Goal: Task Accomplishment & Management: Manage account settings

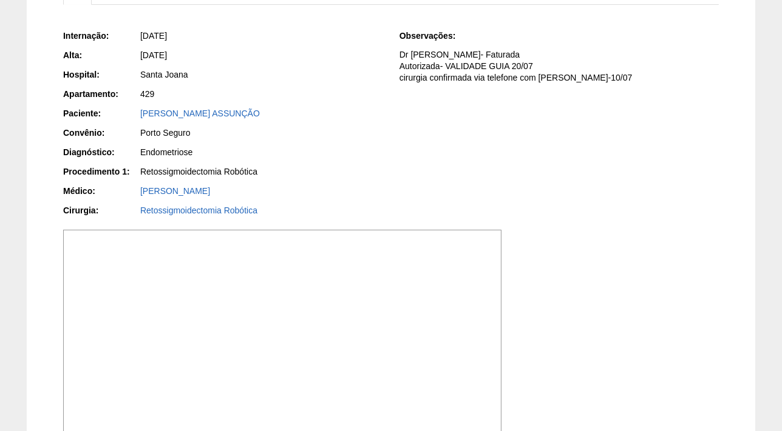
scroll to position [101, 0]
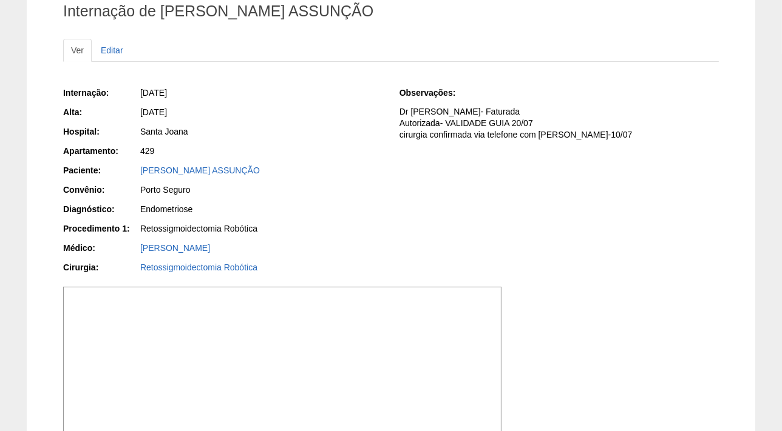
drag, startPoint x: 275, startPoint y: 169, endPoint x: 126, endPoint y: 171, distance: 149.3
click at [126, 171] on div "Paciente: [PERSON_NAME] ASSUNÇÃO" at bounding box center [222, 171] width 319 height 15
copy div "Paciente: [PERSON_NAME] ASSUNÇÃO"
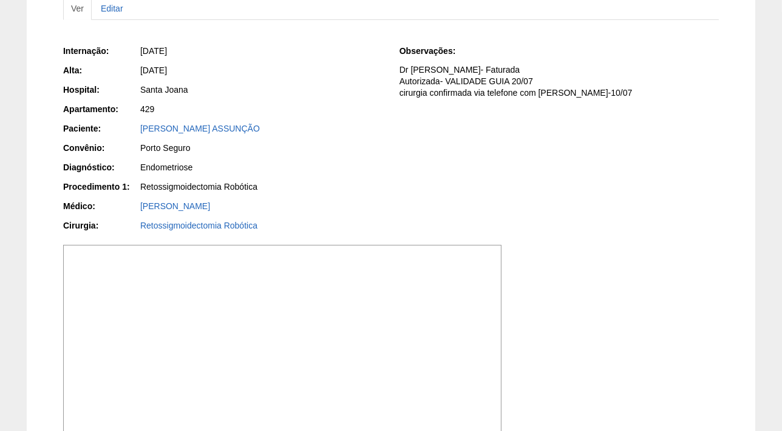
scroll to position [156, 0]
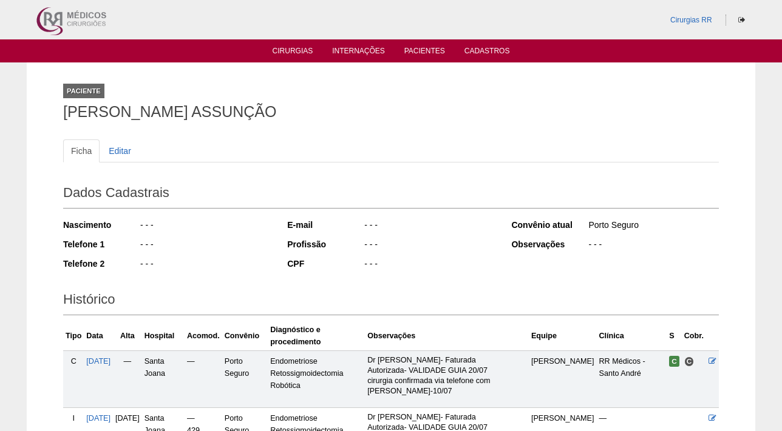
scroll to position [96, 0]
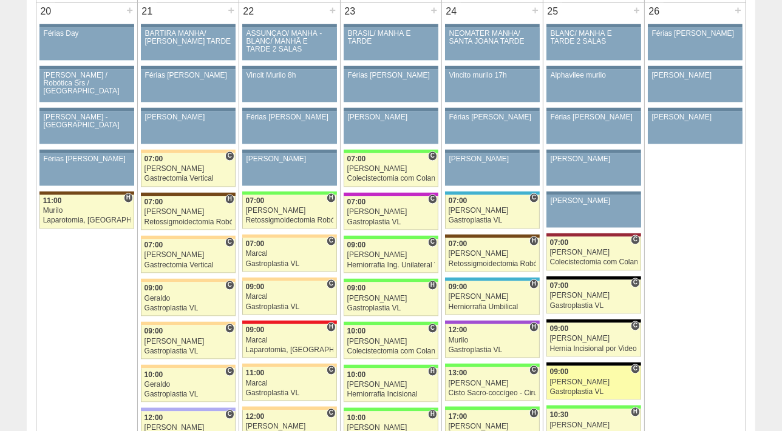
scroll to position [2234, 0]
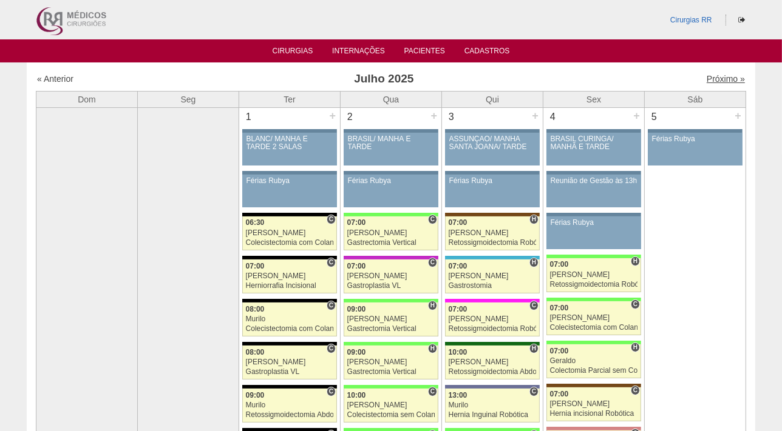
click at [706, 78] on link "Próximo »" at bounding box center [725, 79] width 38 height 10
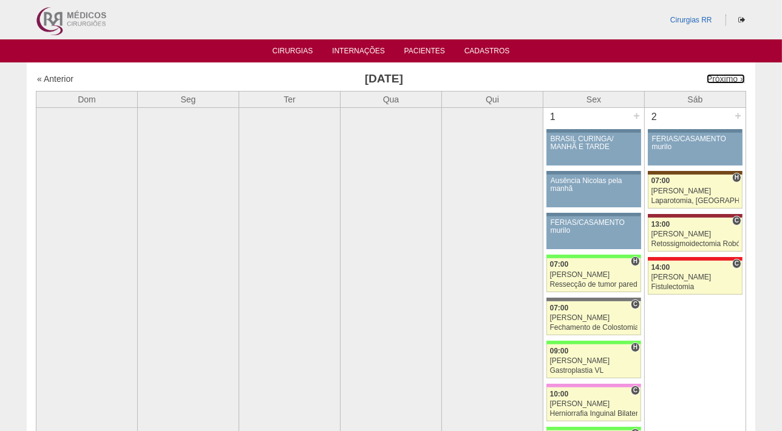
click at [706, 79] on link "Próximo »" at bounding box center [725, 79] width 38 height 10
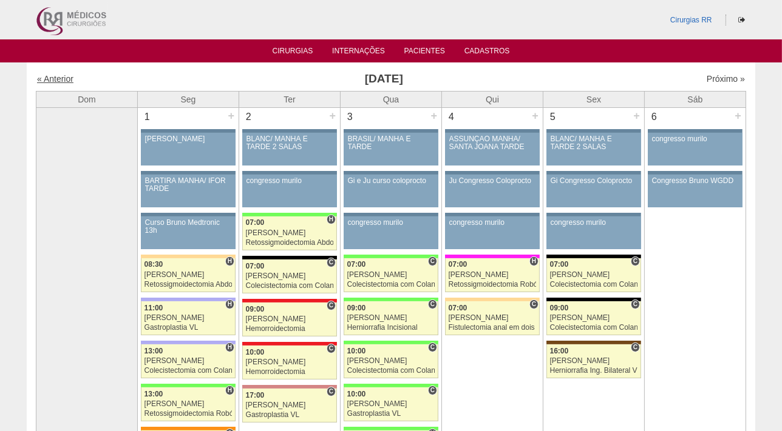
drag, startPoint x: 0, startPoint y: 0, endPoint x: 52, endPoint y: 77, distance: 92.7
click at [52, 77] on link "« Anterior" at bounding box center [55, 79] width 36 height 10
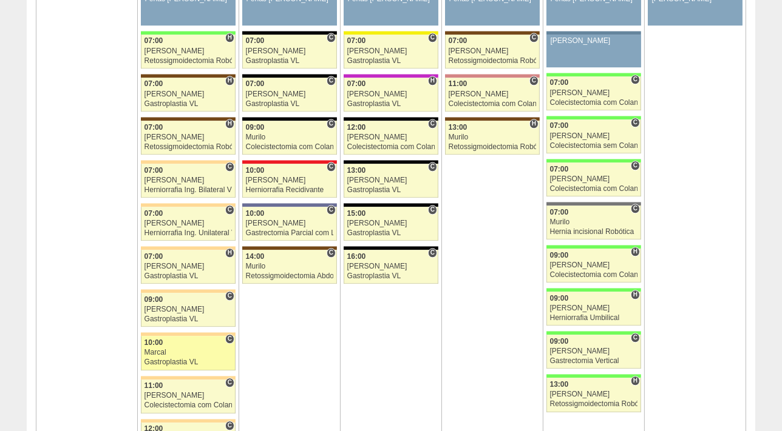
scroll to position [2796, 0]
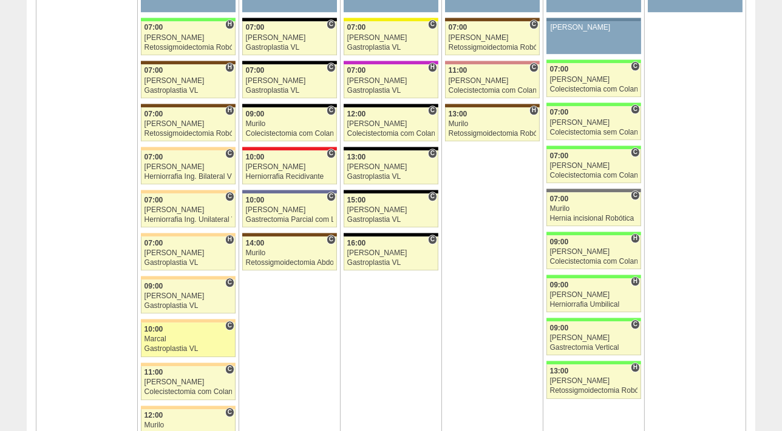
click at [167, 336] on div "Marcal" at bounding box center [188, 340] width 88 height 8
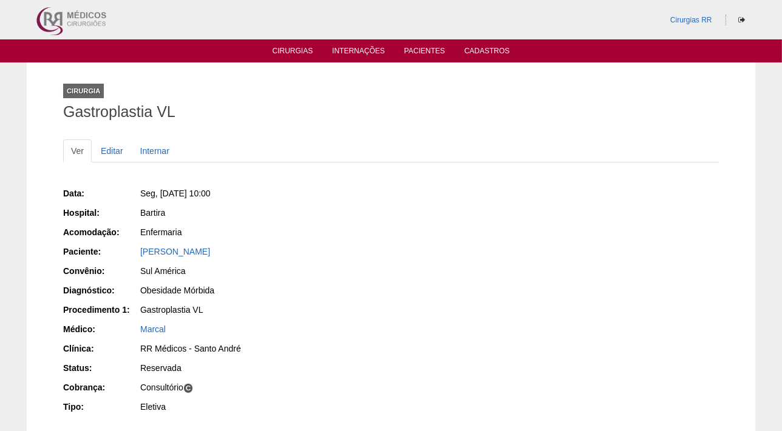
drag, startPoint x: 242, startPoint y: 255, endPoint x: 118, endPoint y: 255, distance: 123.8
click at [118, 255] on div "Paciente: [PERSON_NAME]" at bounding box center [222, 253] width 319 height 15
copy div "Paciente: [PERSON_NAME]"
click at [112, 152] on link "Editar" at bounding box center [112, 151] width 38 height 23
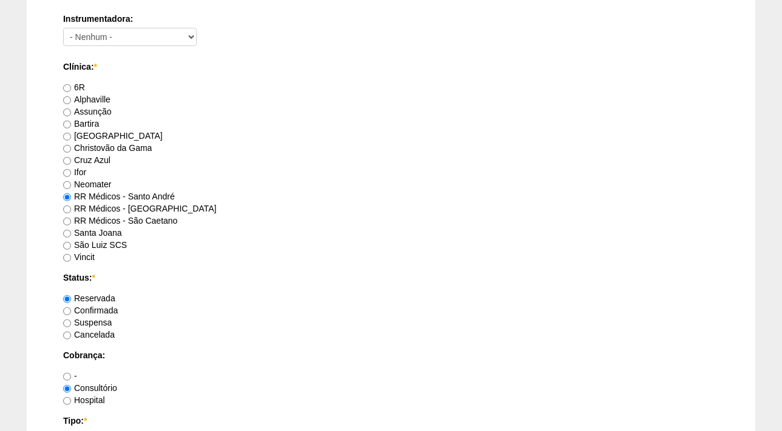
scroll to position [772, 0]
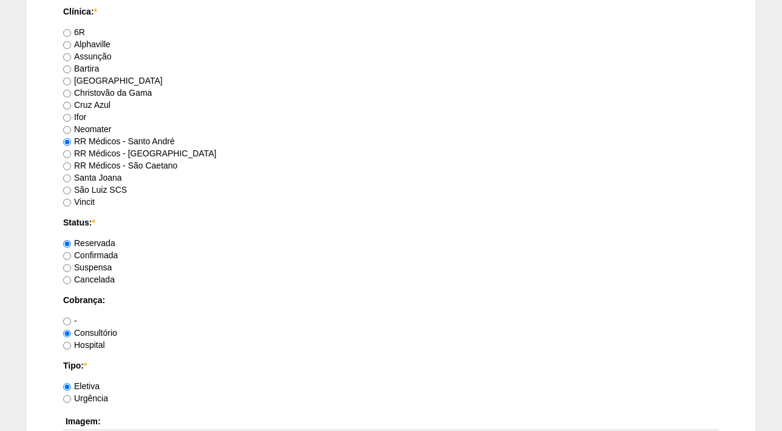
click at [108, 254] on label "Confirmada" at bounding box center [90, 256] width 55 height 10
click at [71, 254] on input "Confirmada" at bounding box center [67, 256] width 8 height 8
radio input "true"
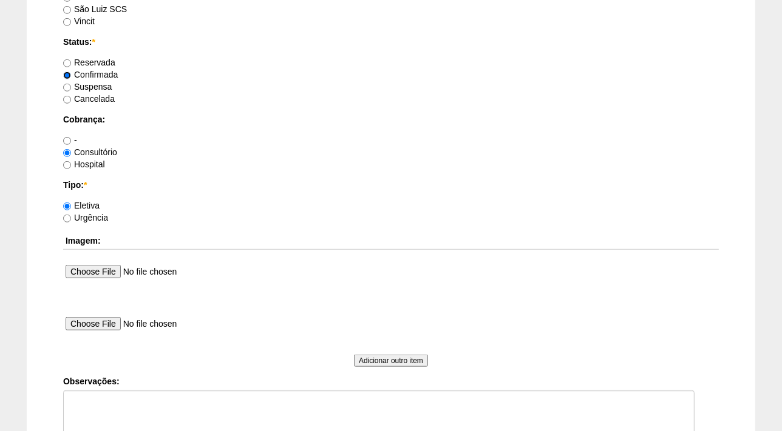
scroll to position [993, 0]
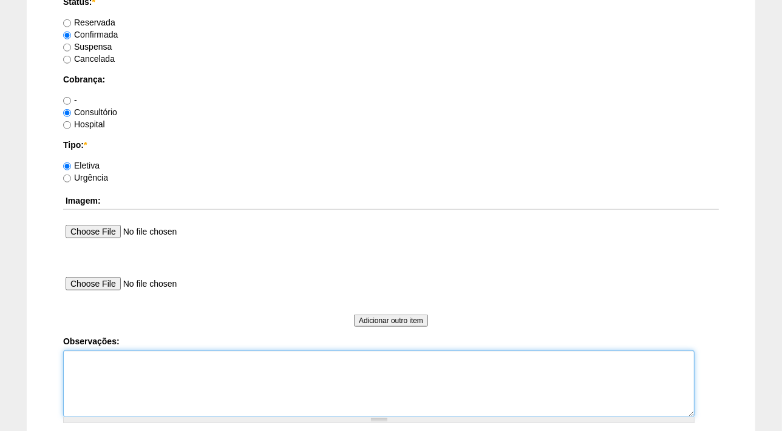
click at [89, 356] on textarea "Observações:" at bounding box center [378, 384] width 631 height 67
type textarea "f"
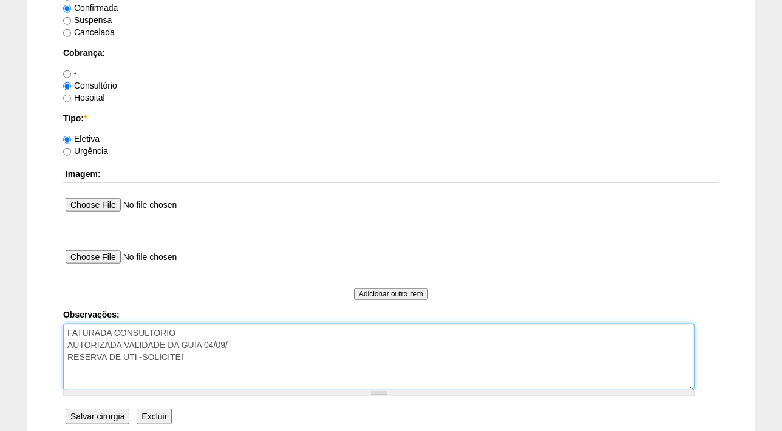
scroll to position [1131, 0]
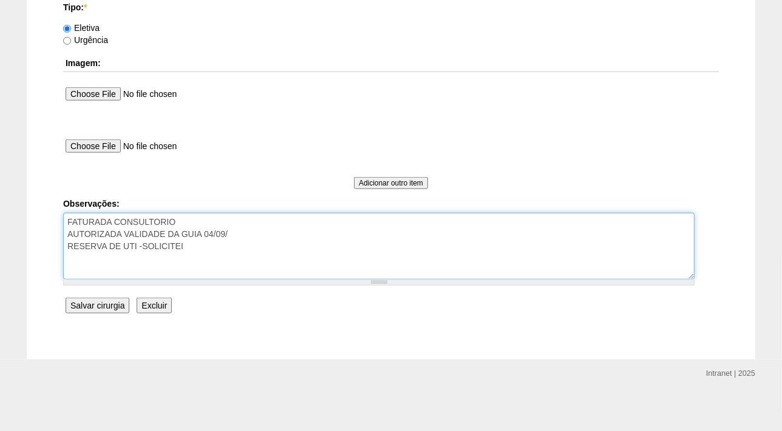
type textarea "FATURADA CONSULTORIO AUTORIZADA VALIDADE DA GUIA 04/09/ RESERVA DE UTI -SOLICIT…"
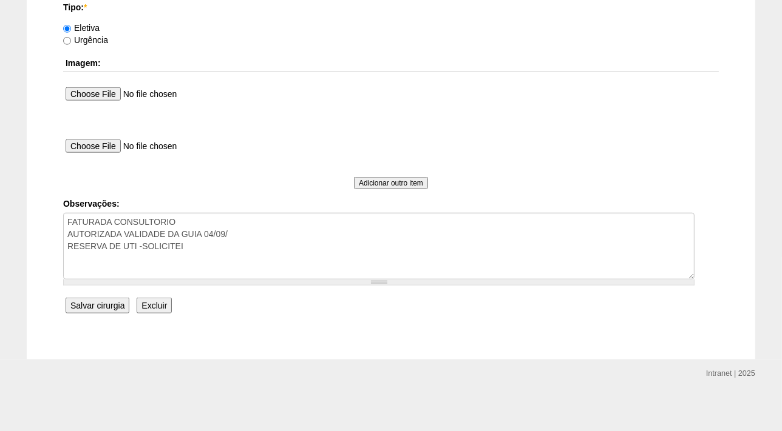
click at [88, 302] on input "Salvar cirurgia" at bounding box center [98, 306] width 64 height 16
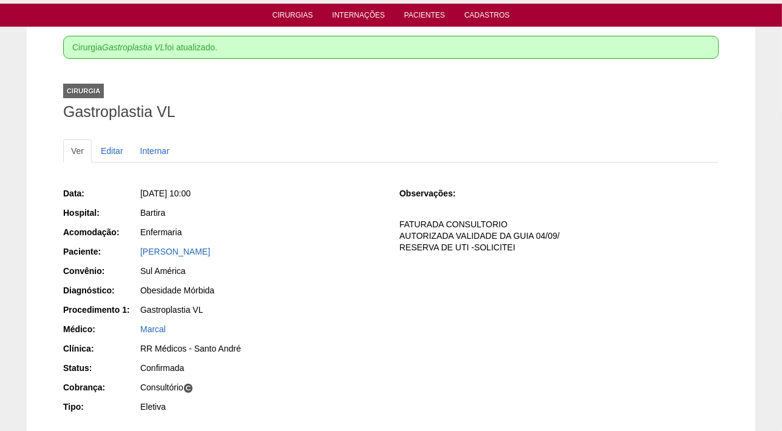
scroll to position [110, 0]
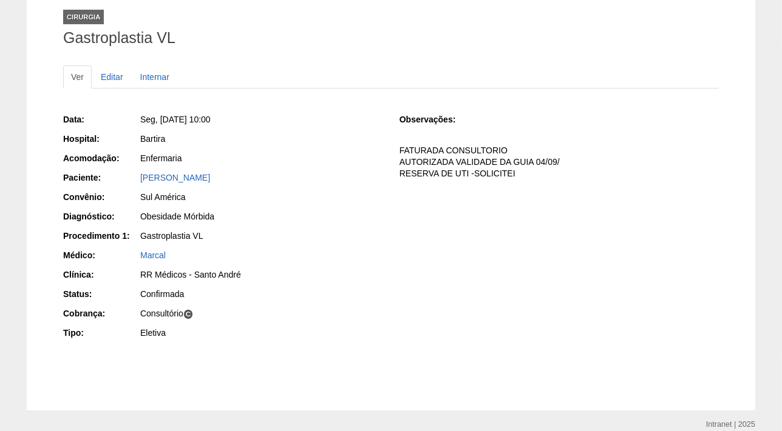
scroll to position [110, 0]
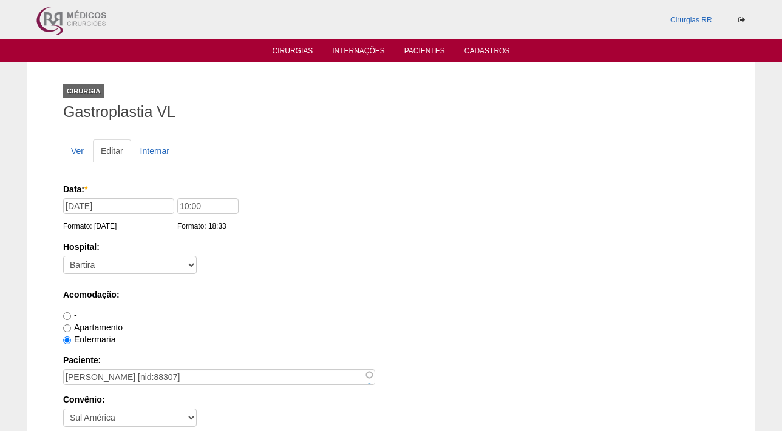
scroll to position [1129, 0]
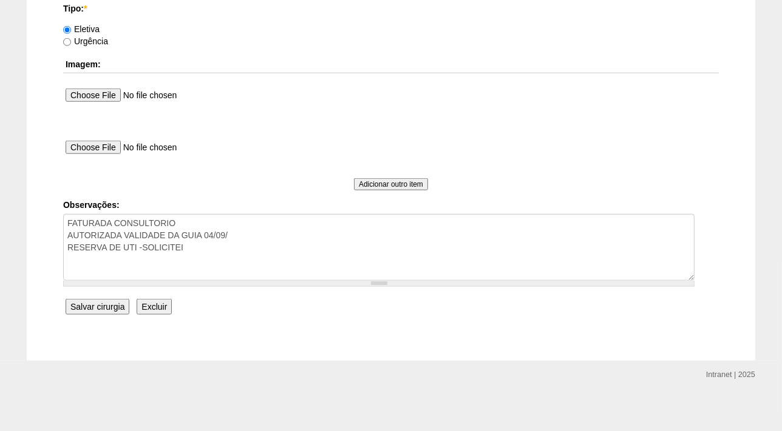
click at [105, 308] on input "Salvar cirurgia" at bounding box center [98, 307] width 64 height 16
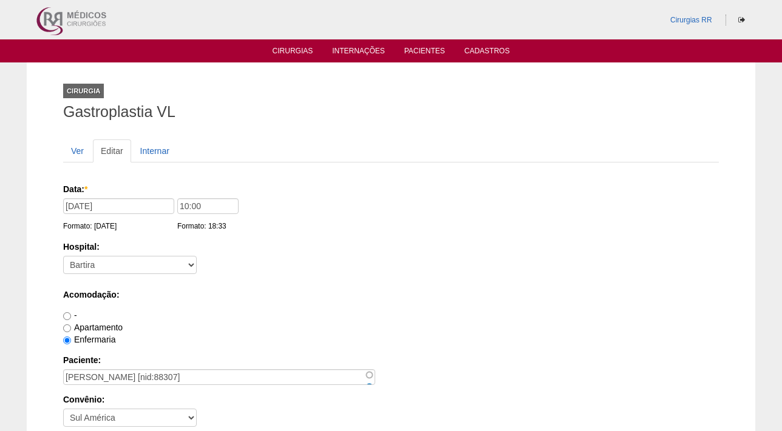
scroll to position [1129, 0]
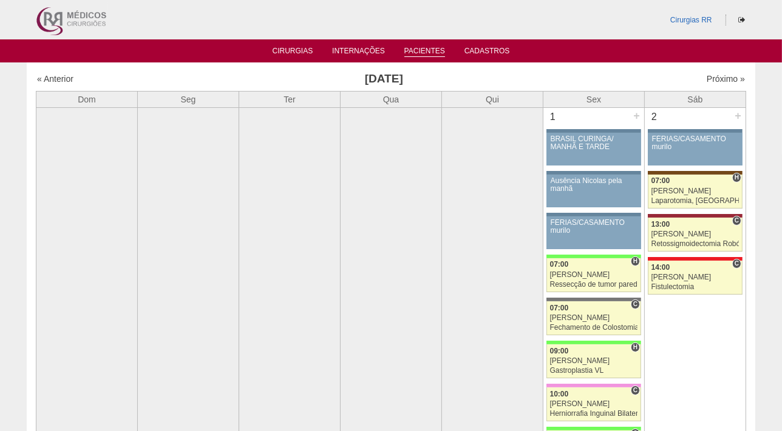
click at [414, 49] on link "Pacientes" at bounding box center [424, 52] width 41 height 10
click at [415, 47] on link "Pacientes" at bounding box center [424, 52] width 41 height 10
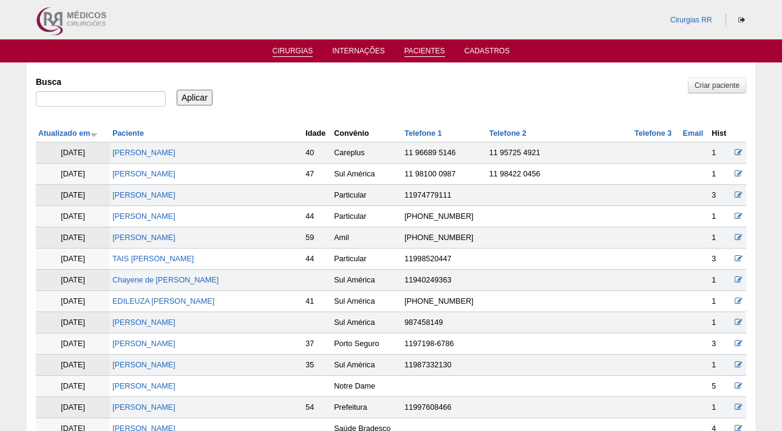
click at [272, 53] on link "Cirurgias" at bounding box center [292, 52] width 41 height 10
click at [285, 53] on link "Cirurgias" at bounding box center [292, 52] width 41 height 10
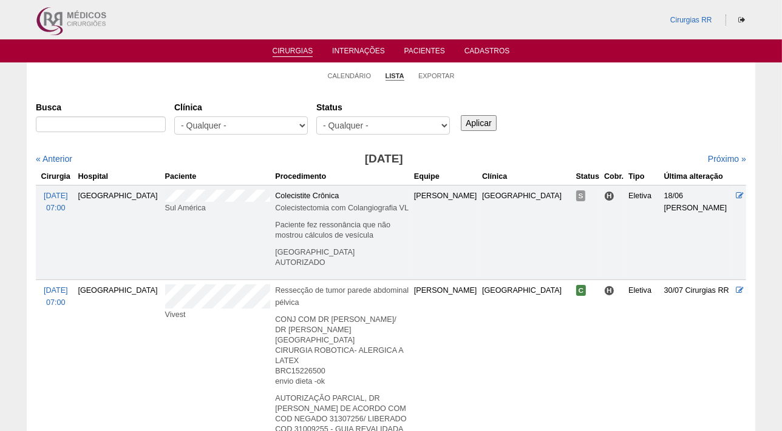
select select "resr"
click at [316, 117] on select "- Qualquer - Reservada Confirmada Suspensa Cancelada" at bounding box center [383, 126] width 134 height 18
click at [482, 121] on input "Aplicar" at bounding box center [479, 123] width 36 height 16
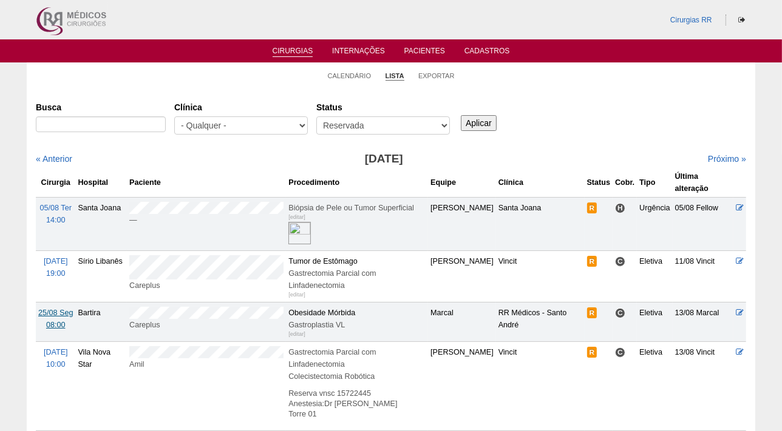
click at [56, 311] on span "25/08 Seg" at bounding box center [55, 313] width 35 height 8
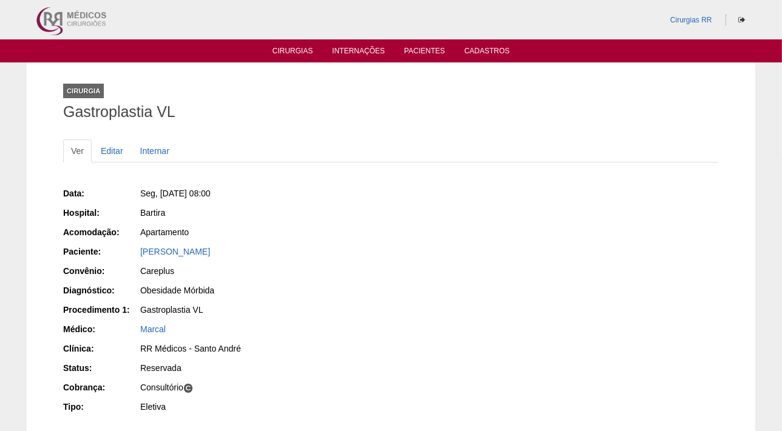
drag, startPoint x: 276, startPoint y: 252, endPoint x: 139, endPoint y: 255, distance: 136.6
click at [139, 255] on div "Tatiana Alves Gonçalves" at bounding box center [260, 253] width 243 height 15
copy link "Tatiana Alves Gonçalves"
drag, startPoint x: 252, startPoint y: 188, endPoint x: 160, endPoint y: 188, distance: 92.2
click at [160, 188] on div "Seg, 25/08/2025 - 08:00" at bounding box center [261, 194] width 242 height 12
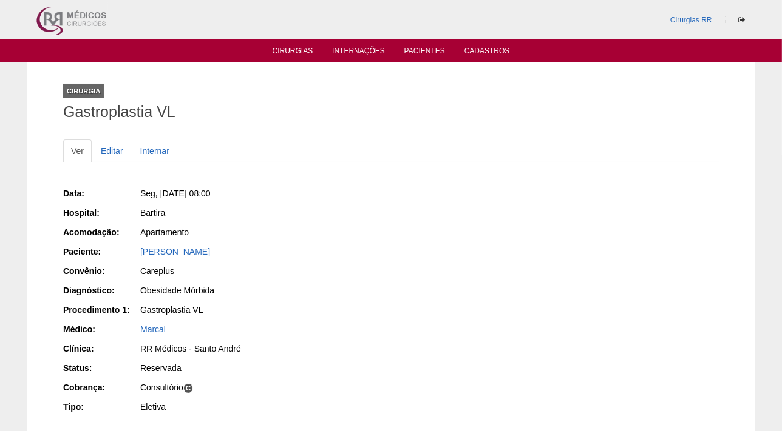
copy span "25/08/2025 - 08:00"
click at [297, 50] on link "Cirurgias" at bounding box center [292, 52] width 41 height 10
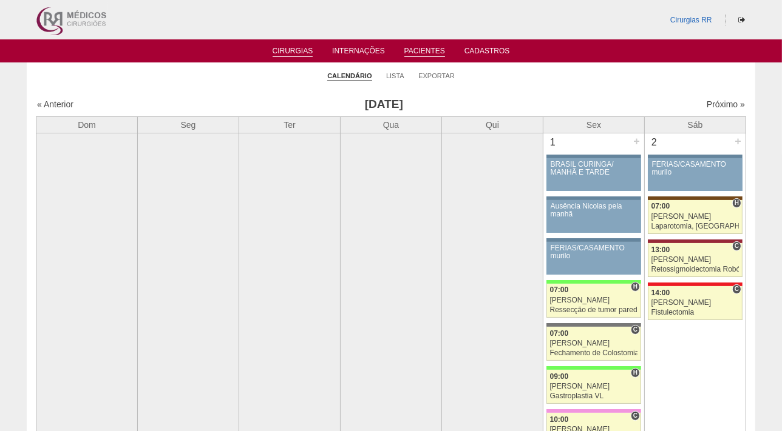
click at [416, 52] on link "Pacientes" at bounding box center [424, 52] width 41 height 10
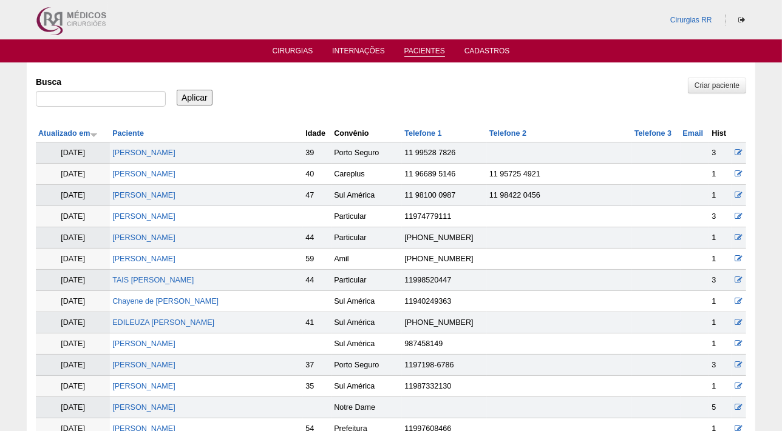
click at [437, 50] on link "Pacientes" at bounding box center [424, 52] width 41 height 10
click at [75, 101] on input "Busca" at bounding box center [101, 99] width 130 height 16
paste input "CAMILA DE OLIVEIRA FERREIRA"
type input "CAMILA DE OLIVEIRA FERREIRA"
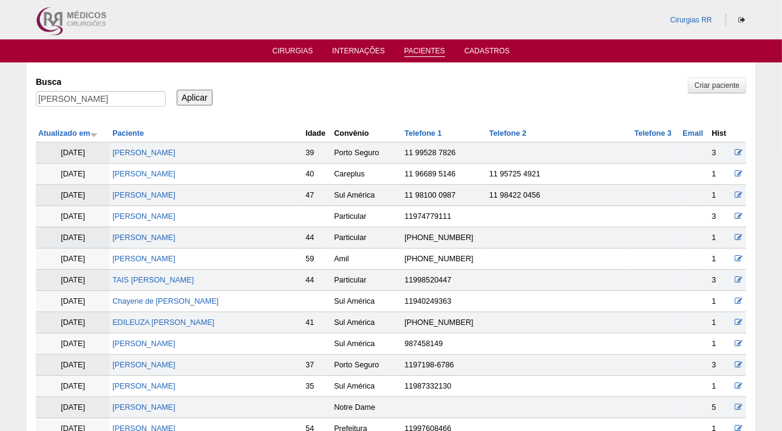
click at [177, 97] on input "Aplicar" at bounding box center [195, 98] width 36 height 16
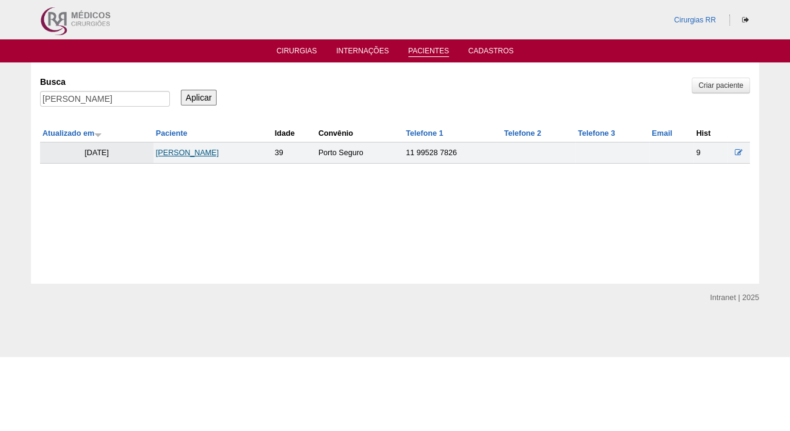
click at [215, 154] on link "[PERSON_NAME]" at bounding box center [187, 153] width 63 height 8
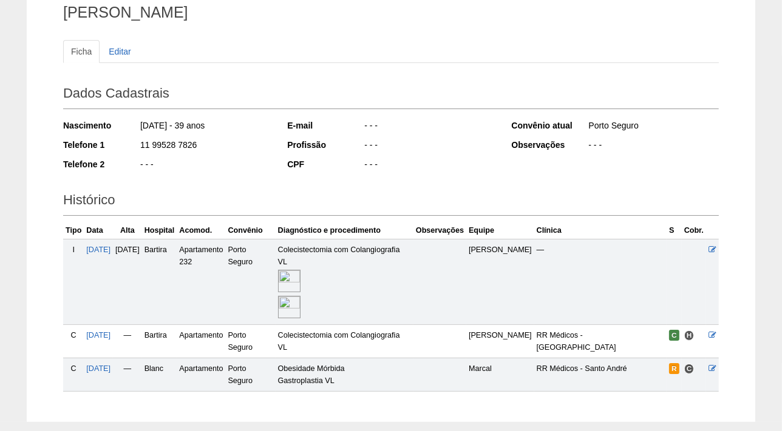
scroll to position [163, 0]
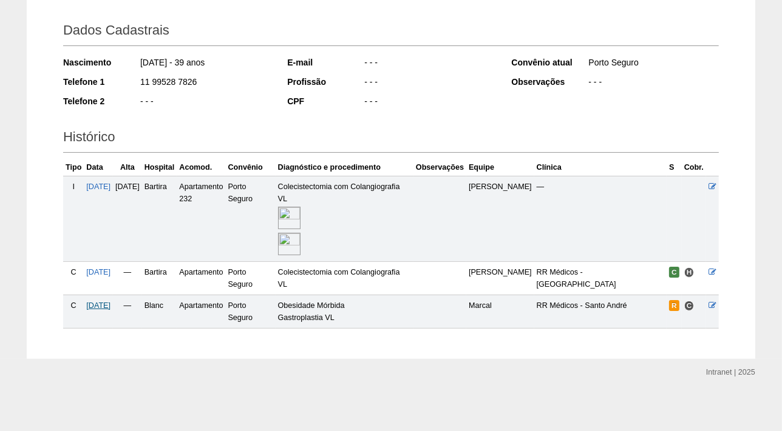
click at [104, 305] on span "[DATE]" at bounding box center [98, 306] width 24 height 8
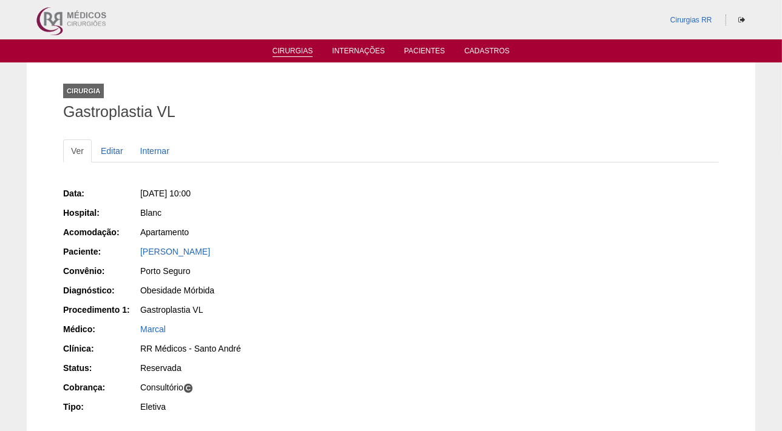
click at [299, 47] on link "Cirurgias" at bounding box center [292, 52] width 41 height 10
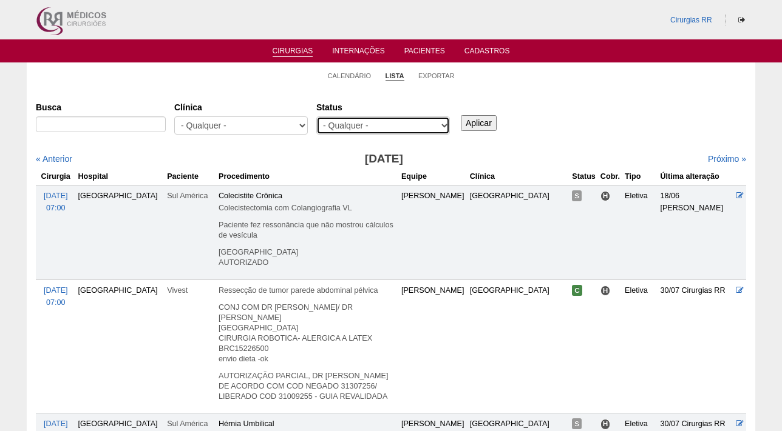
click at [348, 123] on select "- Qualquer - Reservada Confirmada Suspensa Cancelada" at bounding box center [383, 126] width 134 height 18
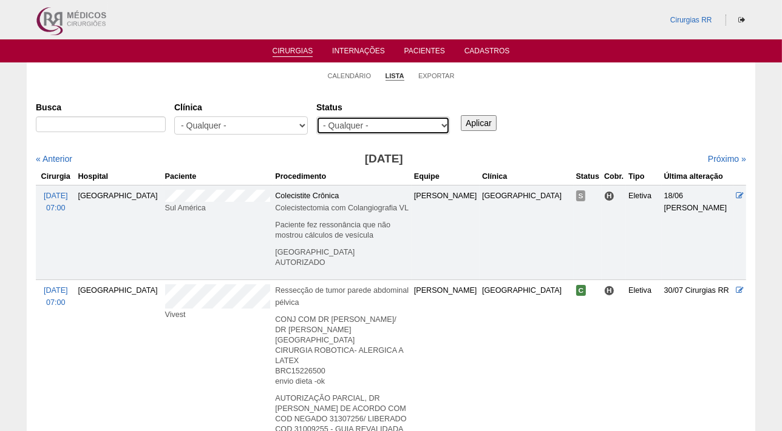
select select "resr"
click at [316, 117] on select "- Qualquer - Reservada Confirmada Suspensa Cancelada" at bounding box center [383, 126] width 134 height 18
click at [478, 124] on input "Aplicar" at bounding box center [479, 123] width 36 height 16
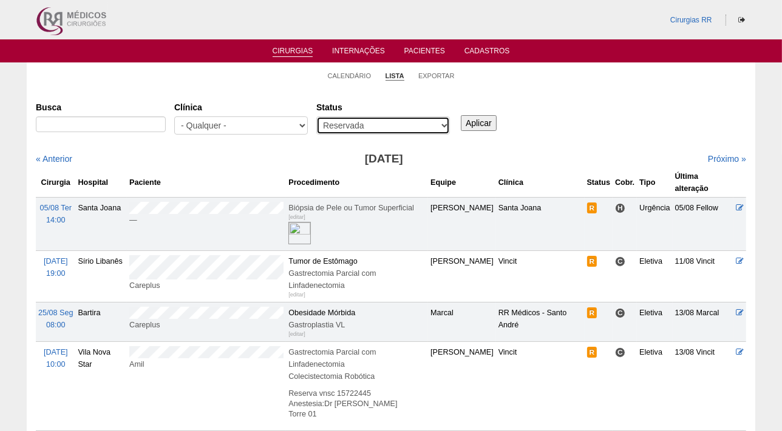
click at [359, 124] on select "- Qualquer - Reservada Confirmada Suspensa Cancelada" at bounding box center [383, 126] width 134 height 18
select select "susp"
click at [316, 117] on select "- Qualquer - Reservada Confirmada Suspensa Cancelada" at bounding box center [383, 126] width 134 height 18
click at [485, 120] on input "Aplicar" at bounding box center [479, 123] width 36 height 16
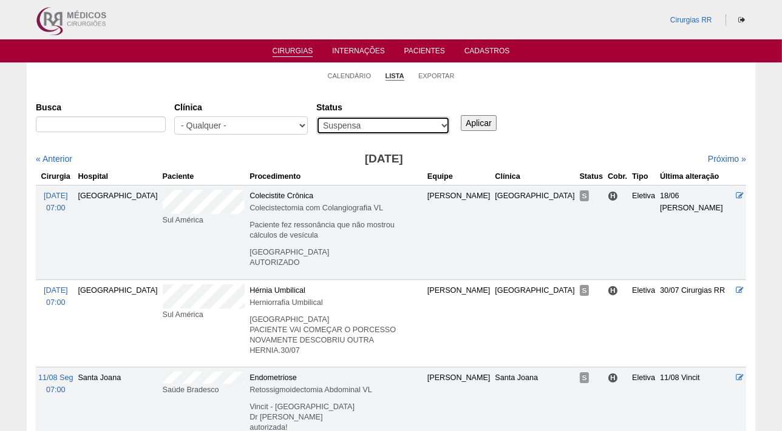
click at [437, 124] on select "- Qualquer - Reservada Confirmada Suspensa Cancelada" at bounding box center [383, 126] width 134 height 18
select select "canc"
click at [316, 117] on select "- Qualquer - Reservada Confirmada Suspensa Cancelada" at bounding box center [383, 126] width 134 height 18
click at [476, 123] on input "Aplicar" at bounding box center [479, 123] width 36 height 16
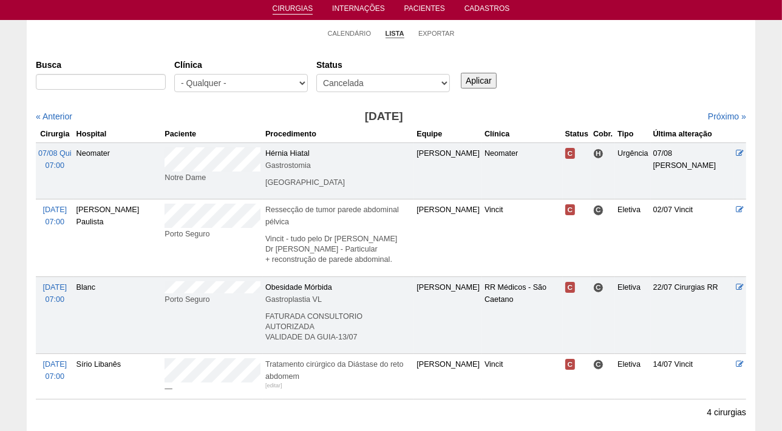
scroll to position [55, 0]
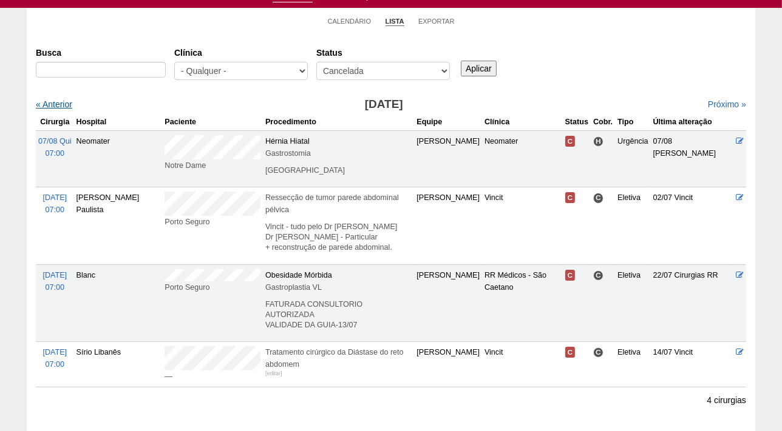
click at [47, 106] on link "« Anterior" at bounding box center [54, 105] width 36 height 10
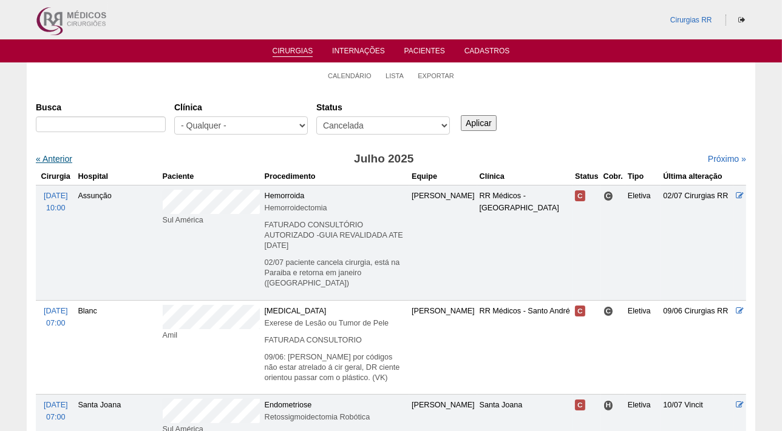
click at [58, 159] on link "« Anterior" at bounding box center [54, 159] width 36 height 10
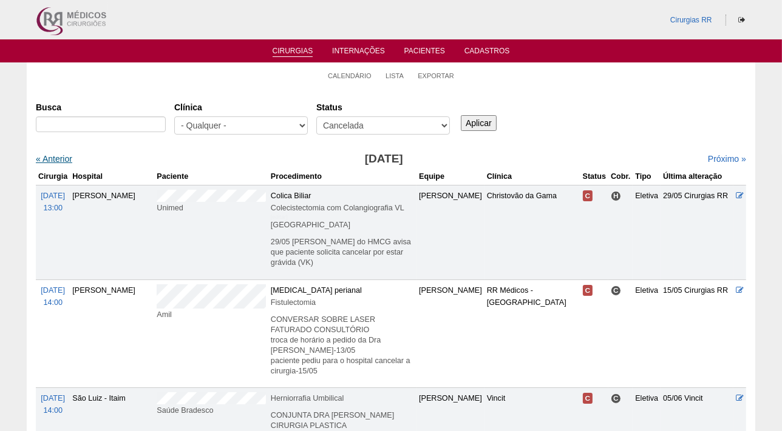
click at [47, 159] on link "« Anterior" at bounding box center [54, 159] width 36 height 10
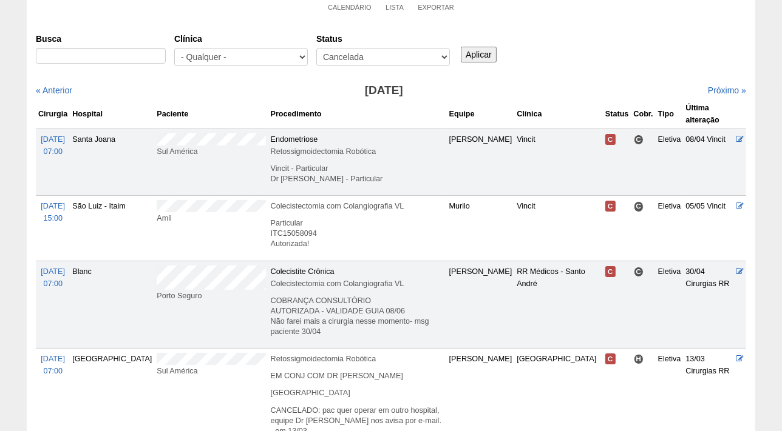
scroll to position [55, 0]
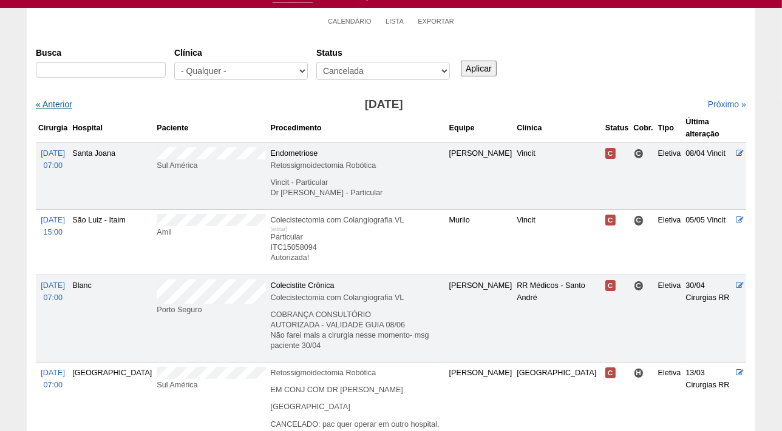
click at [59, 104] on link "« Anterior" at bounding box center [54, 105] width 36 height 10
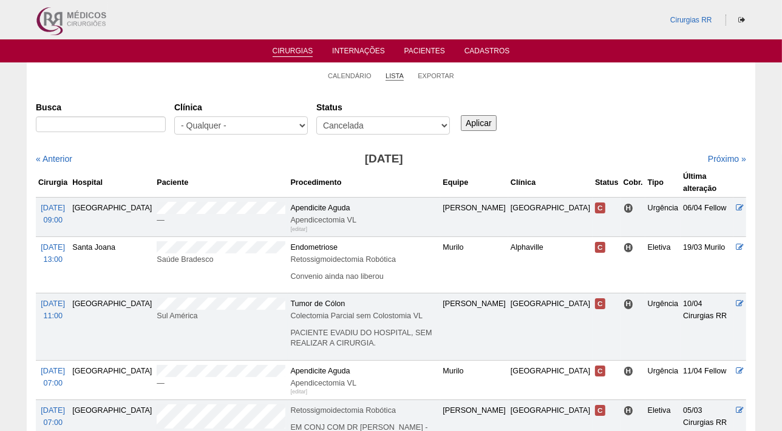
click at [394, 74] on link "Lista" at bounding box center [394, 76] width 18 height 9
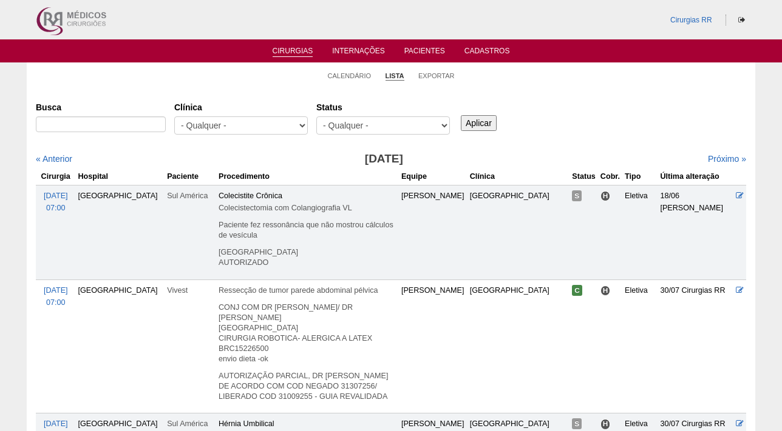
click at [409, 122] on select "- Qualquer - Reservada Confirmada Suspensa Cancelada" at bounding box center [383, 126] width 134 height 18
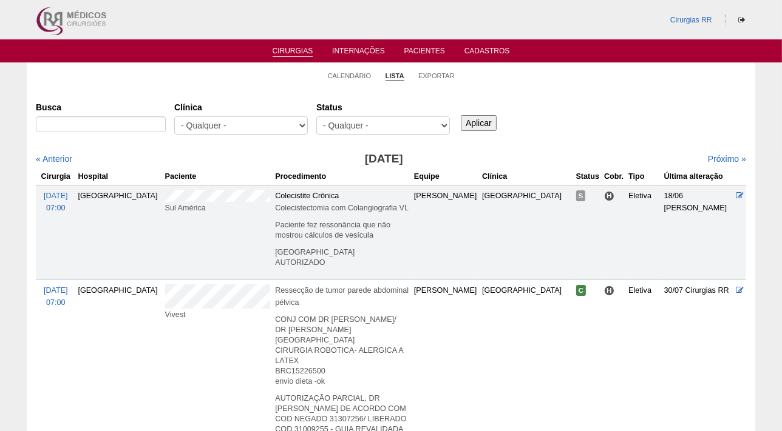
select select "resr"
click at [316, 117] on select "- Qualquer - Reservada Confirmada Suspensa Cancelada" at bounding box center [383, 126] width 134 height 18
click at [479, 123] on input "Aplicar" at bounding box center [479, 123] width 36 height 16
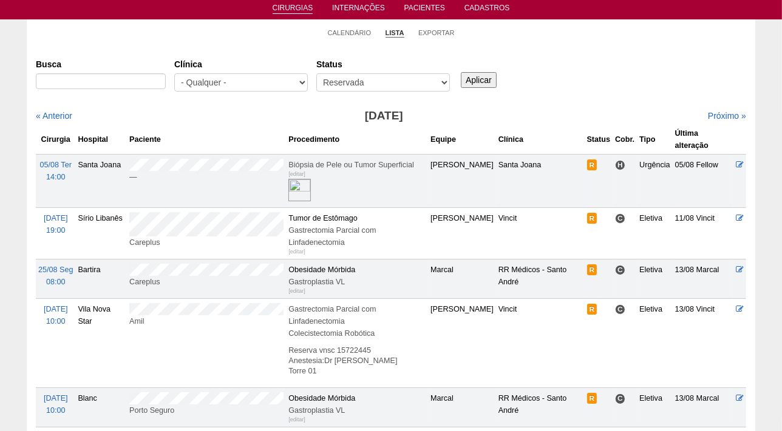
scroll to position [55, 0]
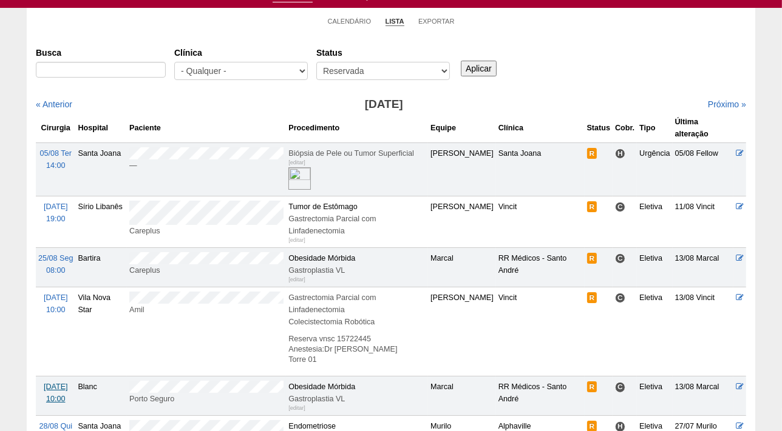
click at [50, 387] on span "26/08 Ter" at bounding box center [56, 387] width 24 height 8
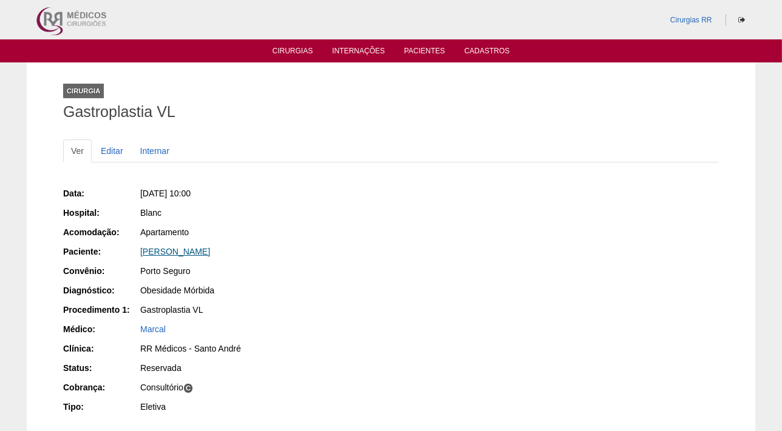
click at [210, 249] on link "CAMILA DE OLIVEIRA FERREIRA" at bounding box center [175, 252] width 70 height 10
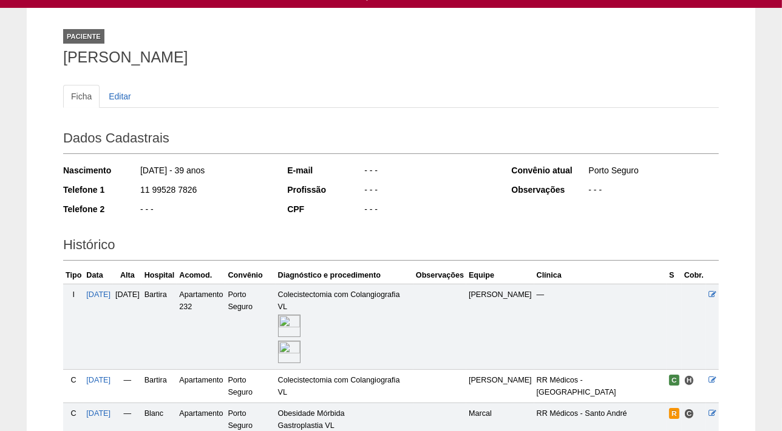
scroll to position [110, 0]
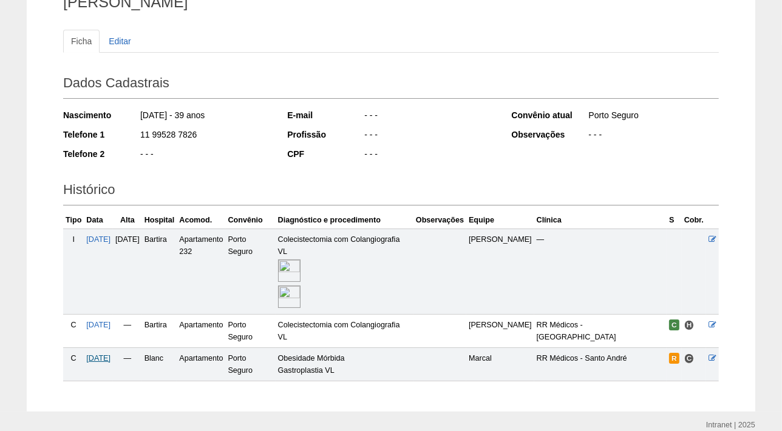
click at [97, 358] on span "26/08/2025" at bounding box center [98, 358] width 24 height 8
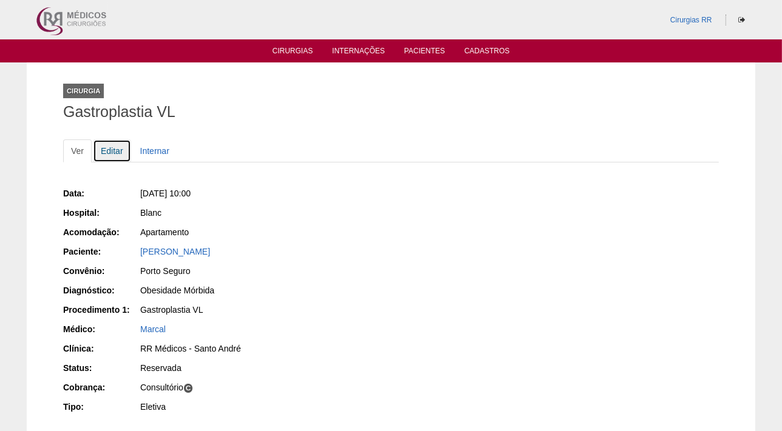
scroll to position [55, 0]
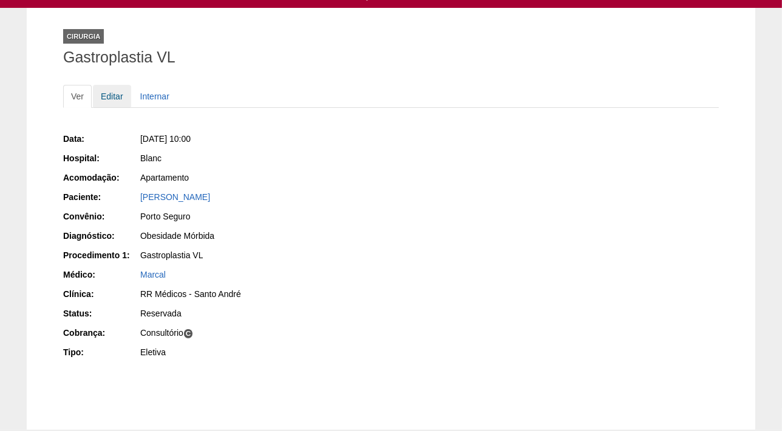
click at [112, 96] on link "Editar" at bounding box center [112, 96] width 38 height 23
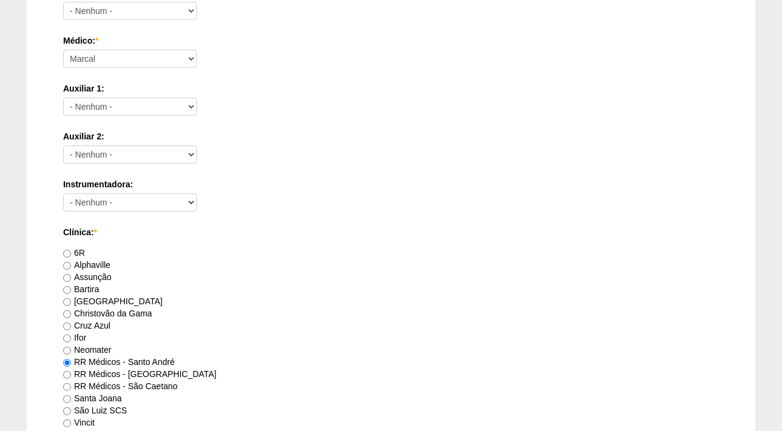
scroll to position [938, 0]
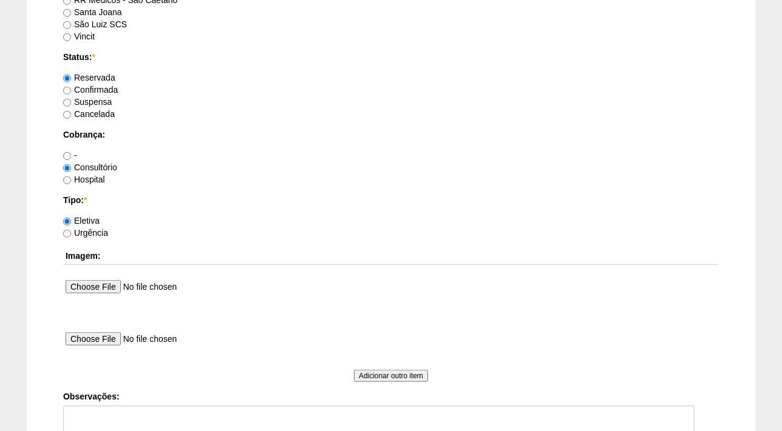
click at [104, 88] on label "Confirmada" at bounding box center [90, 90] width 55 height 10
click at [71, 88] on input "Confirmada" at bounding box center [67, 91] width 8 height 8
radio input "true"
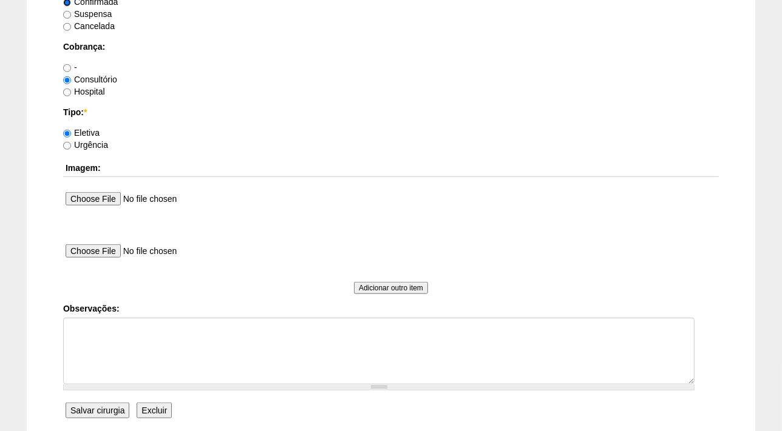
scroll to position [1048, 0]
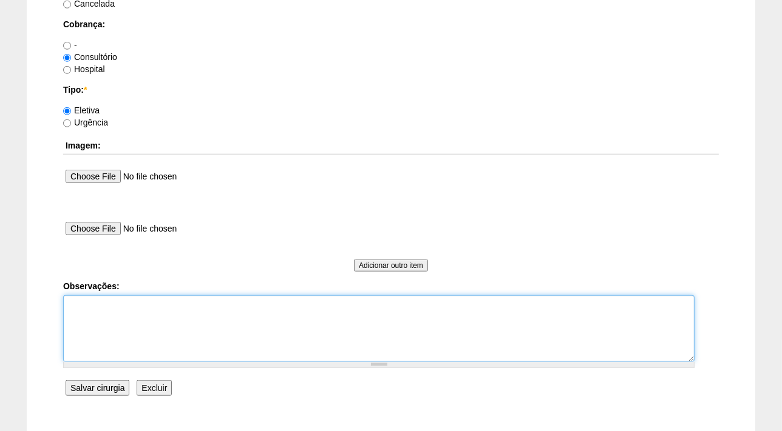
click at [89, 307] on textarea "Observações:" at bounding box center [378, 329] width 631 height 67
type textarea "FATURADA CONSULTORIO AUTORIZADA VALIDADE DA GUIA 21/09"
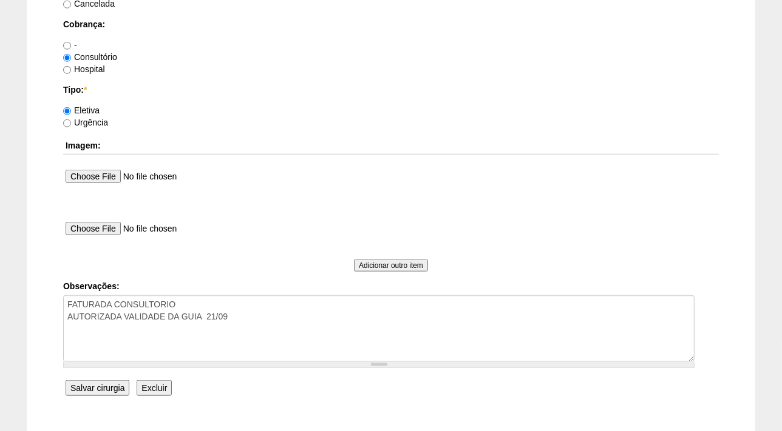
click at [88, 385] on input "Salvar cirurgia" at bounding box center [98, 388] width 64 height 16
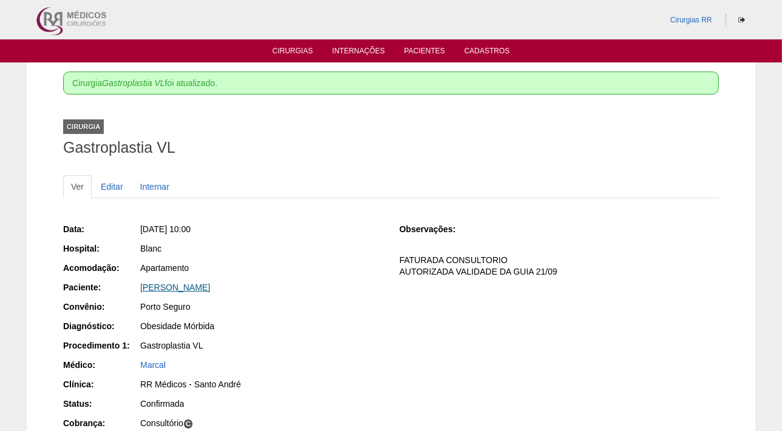
click at [210, 285] on link "CAMILA DE OLIVEIRA FERREIRA" at bounding box center [175, 288] width 70 height 10
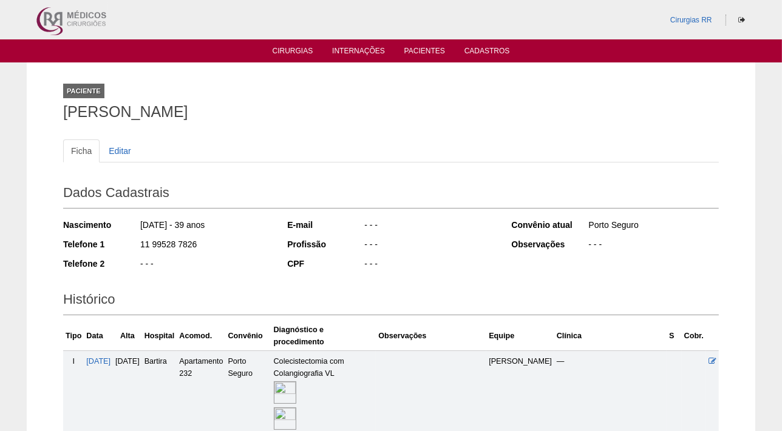
scroll to position [165, 0]
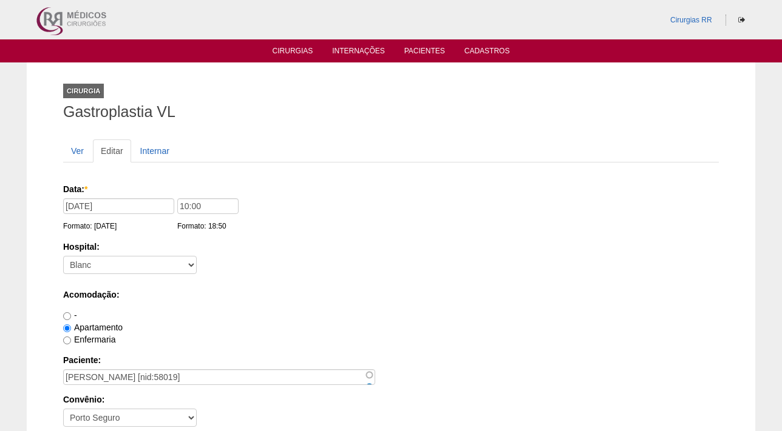
scroll to position [1048, 0]
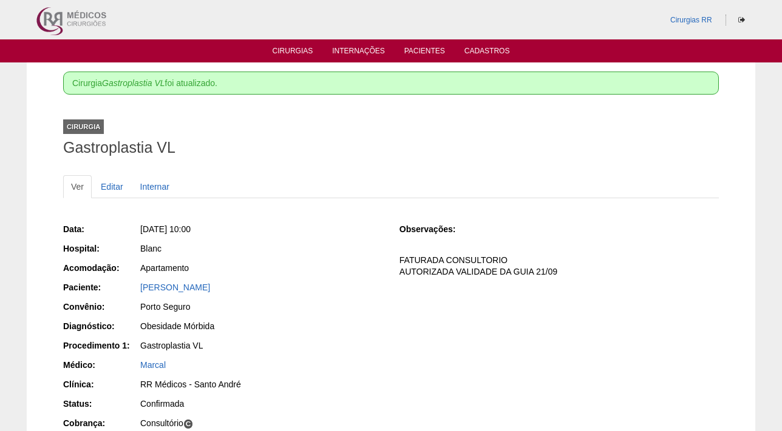
scroll to position [55, 0]
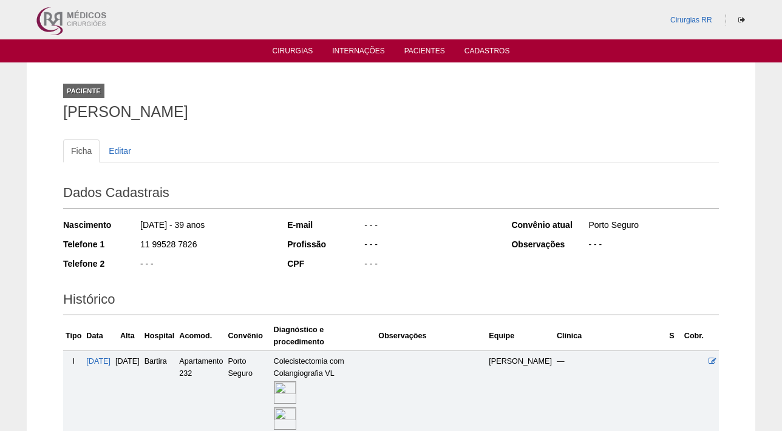
scroll to position [111, 0]
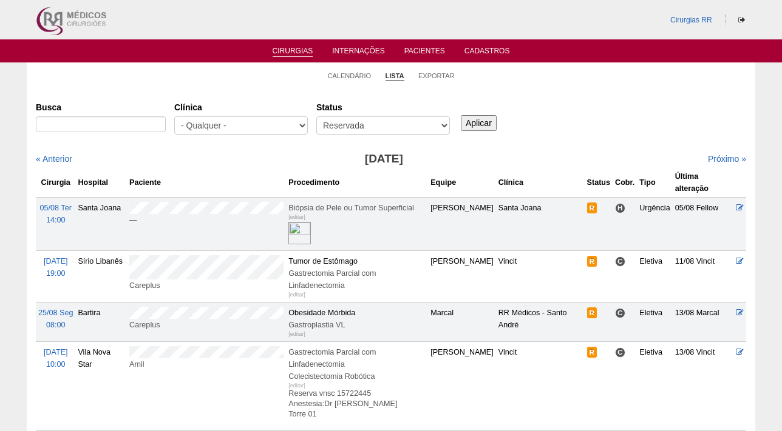
scroll to position [55, 0]
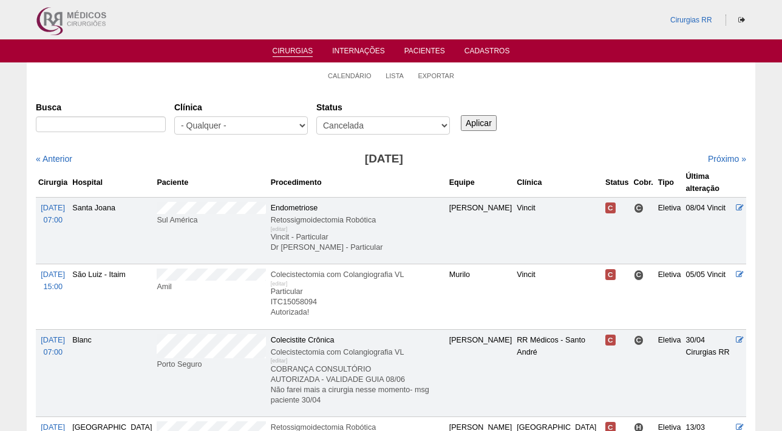
scroll to position [55, 0]
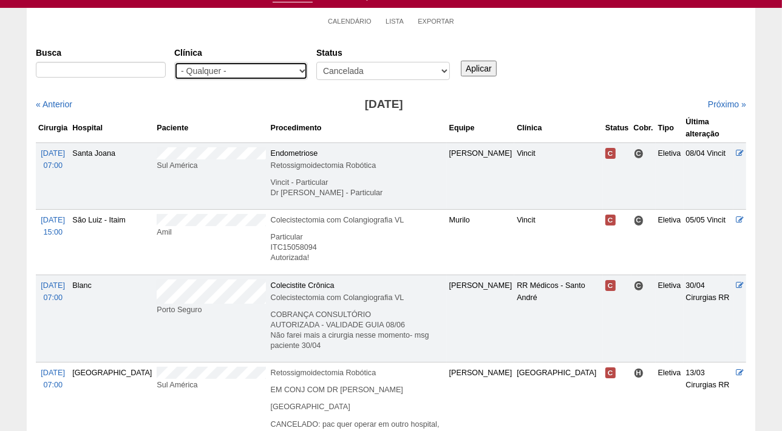
click at [237, 64] on select "- Qualquer - 6R Alphaville Assunção Bartira Brasil Christovão da Gama Cruz Azul…" at bounding box center [241, 71] width 134 height 18
click at [174, 62] on select "- Qualquer - 6R Alphaville Assunção Bartira Brasil Christovão da Gama Cruz Azul…" at bounding box center [241, 71] width 134 height 18
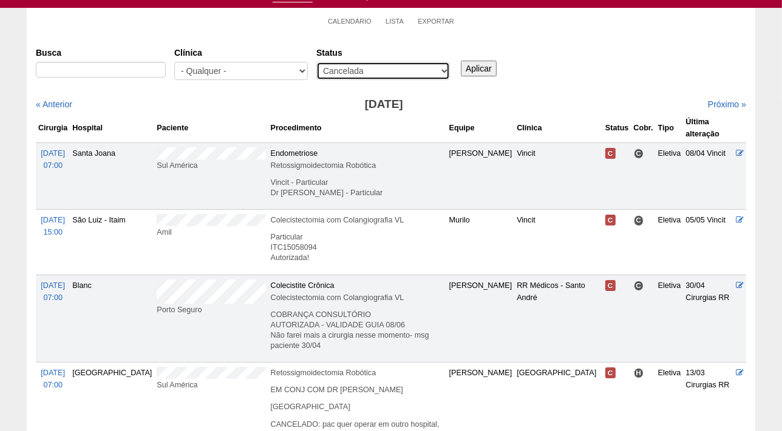
click at [336, 68] on select "- Qualquer - Reservada Confirmada Suspensa Cancelada" at bounding box center [383, 71] width 134 height 18
select select "All"
click at [316, 62] on select "- Qualquer - Reservada Confirmada Suspensa Cancelada" at bounding box center [383, 71] width 134 height 18
click at [487, 61] on input "Aplicar" at bounding box center [479, 69] width 36 height 16
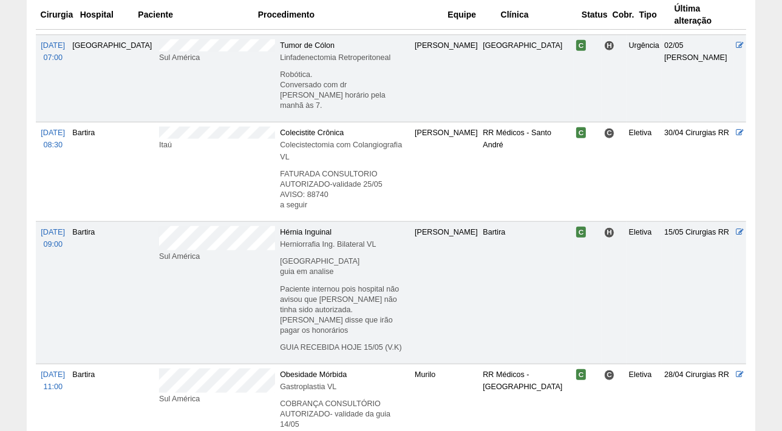
scroll to position [1103, 0]
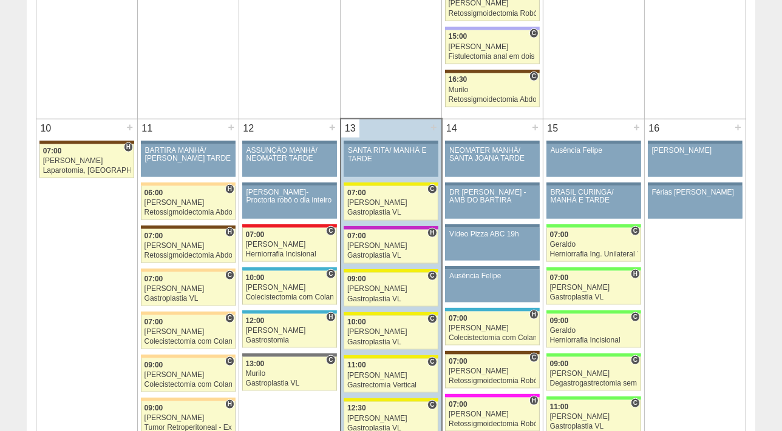
scroll to position [1487, 0]
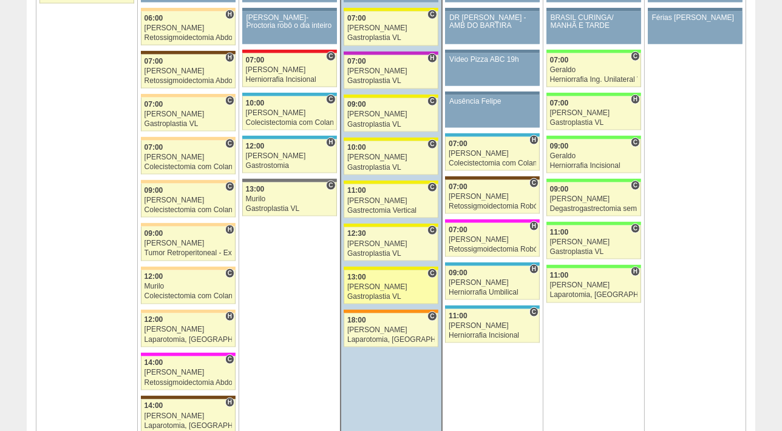
click at [365, 286] on div "Paulo Regina" at bounding box center [390, 287] width 87 height 8
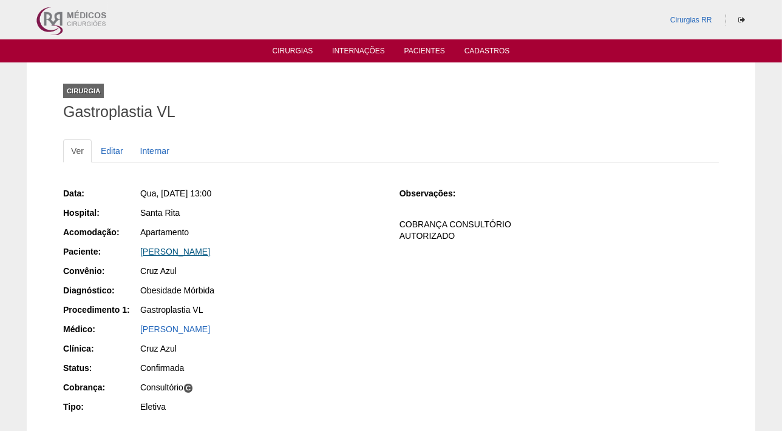
click at [188, 252] on link "[PERSON_NAME]" at bounding box center [175, 252] width 70 height 10
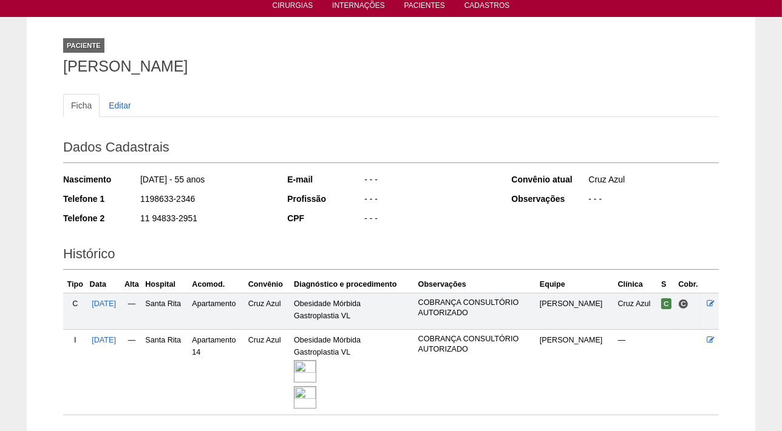
scroll to position [132, 0]
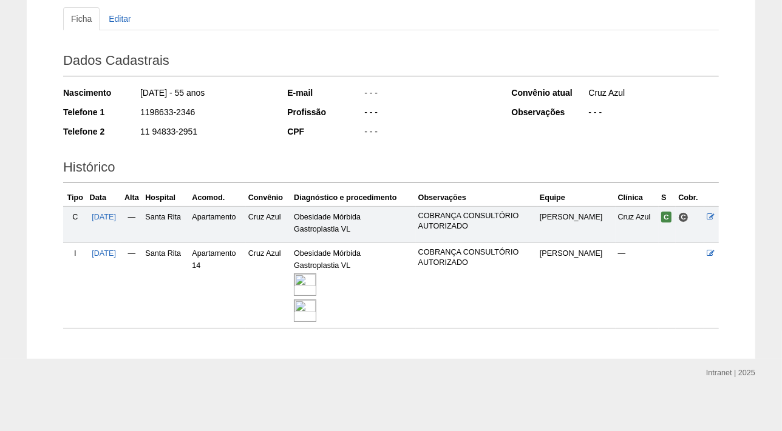
click at [316, 285] on img at bounding box center [305, 285] width 22 height 22
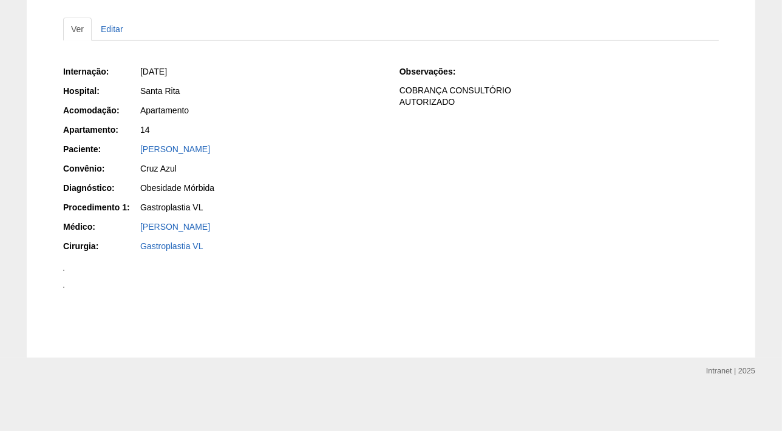
scroll to position [993, 0]
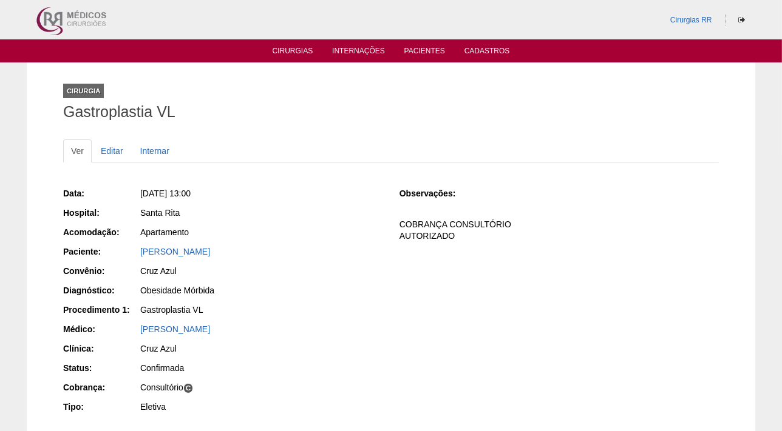
drag, startPoint x: 272, startPoint y: 246, endPoint x: 127, endPoint y: 253, distance: 145.2
click at [127, 253] on div "Paciente: Maria José Soares Veloso" at bounding box center [222, 253] width 319 height 15
copy div "Paciente: Maria José Soares Veloso"
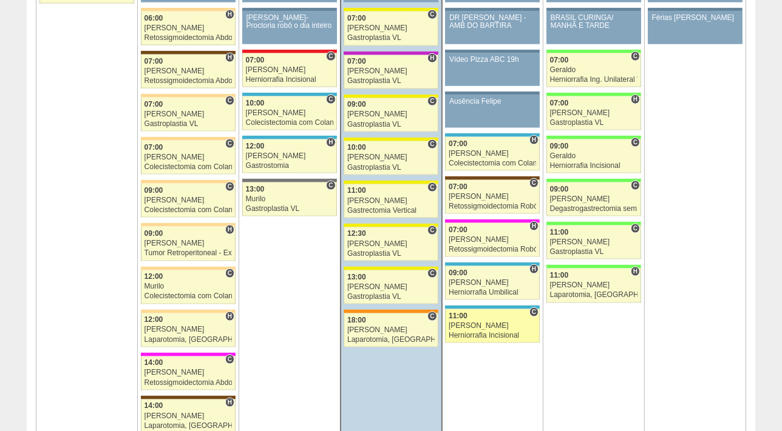
scroll to position [1487, 0]
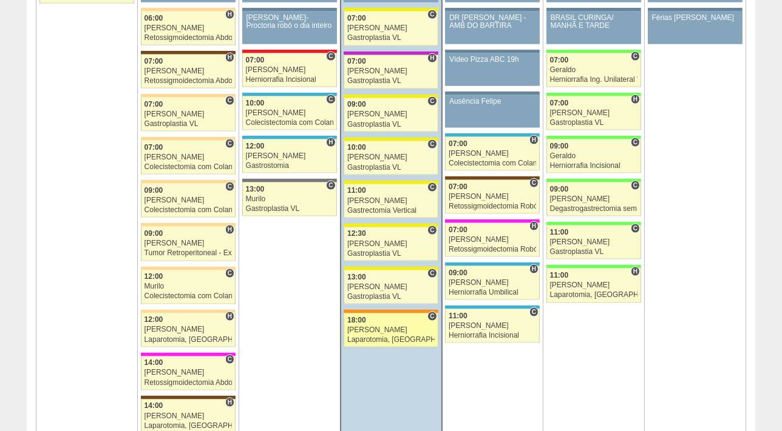
click at [354, 326] on div "[PERSON_NAME]" at bounding box center [390, 330] width 87 height 8
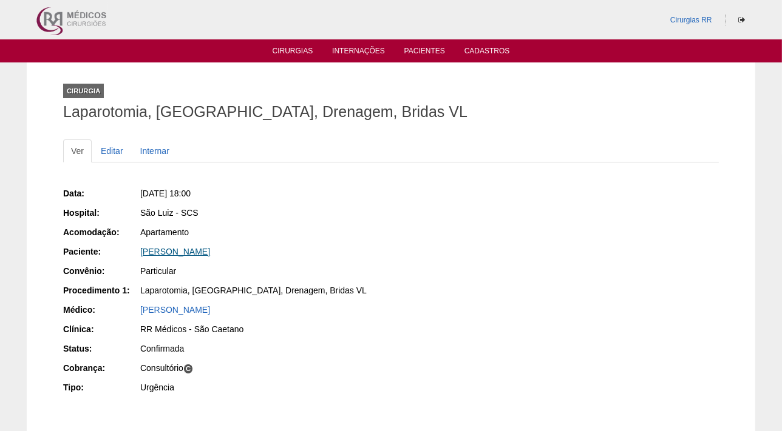
click at [167, 252] on link "[PERSON_NAME]" at bounding box center [175, 252] width 70 height 10
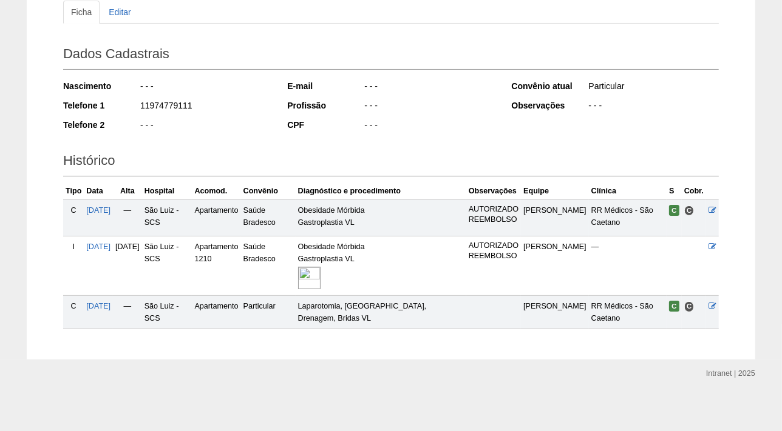
scroll to position [140, 0]
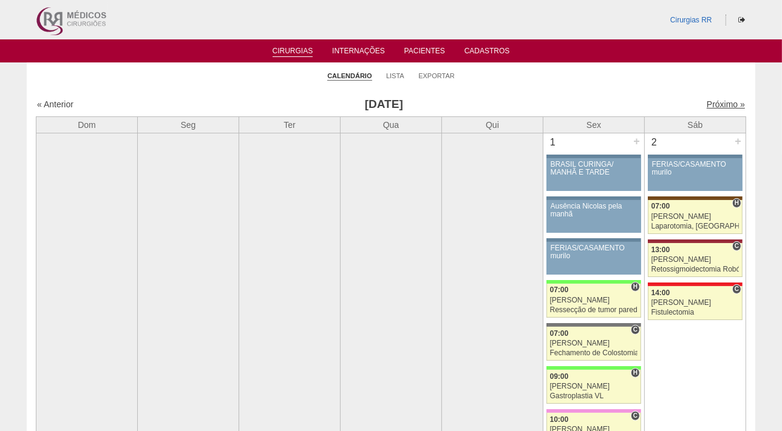
click at [714, 105] on link "Próximo »" at bounding box center [725, 105] width 38 height 10
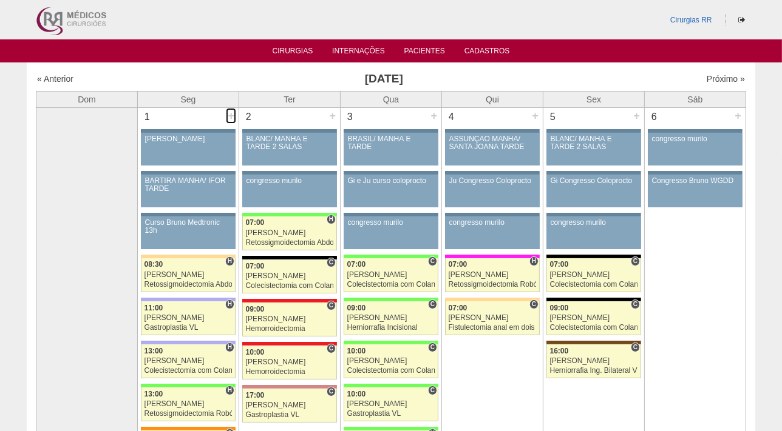
click at [232, 115] on div "+" at bounding box center [231, 116] width 10 height 16
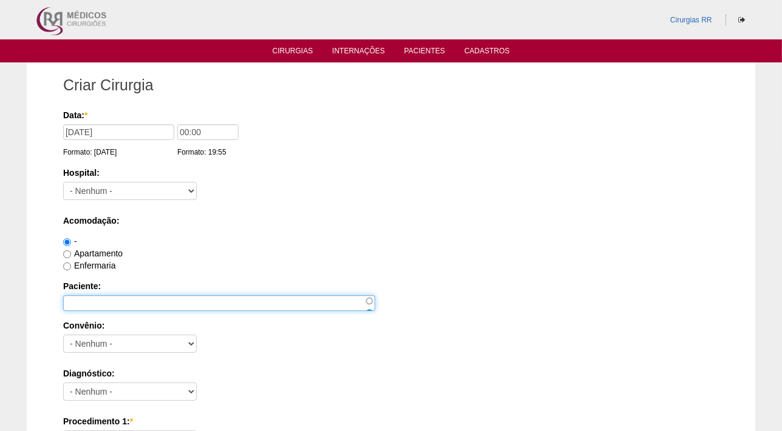
click at [122, 303] on input "Paciente:" at bounding box center [219, 304] width 312 height 16
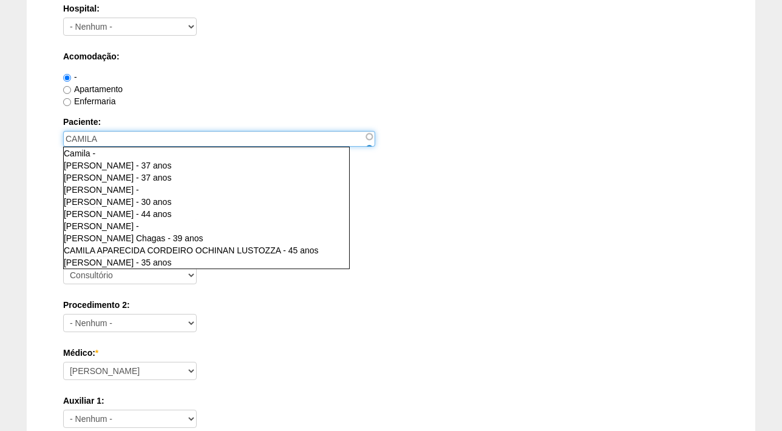
scroll to position [165, 0]
type input "CAMILA"
click at [529, 229] on div "Diagnóstico: - Nenhum - Abdome Agudo Abscesso Hepático Abscesso Perianal Absces…" at bounding box center [390, 222] width 655 height 39
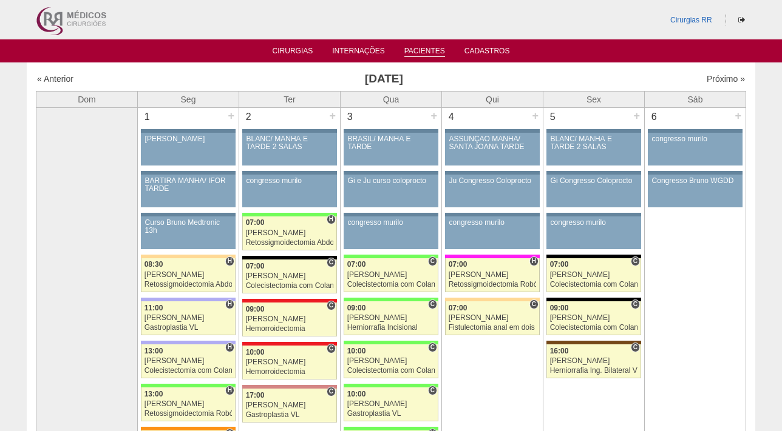
click at [428, 53] on link "Pacientes" at bounding box center [424, 52] width 41 height 10
click at [424, 53] on link "Pacientes" at bounding box center [424, 52] width 41 height 10
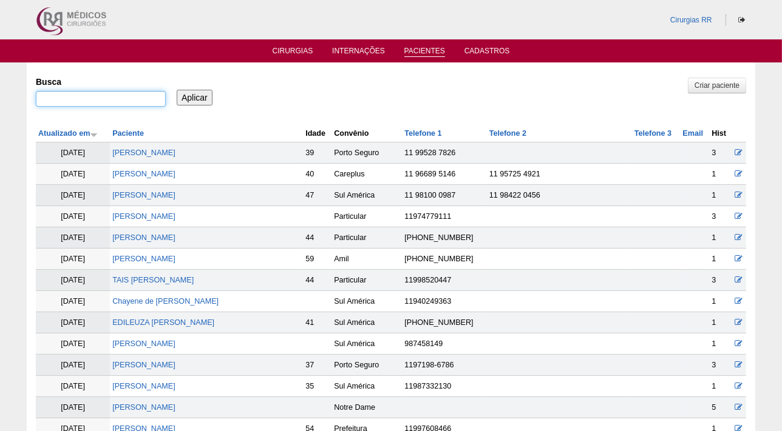
click at [67, 103] on input "Busca" at bounding box center [101, 99] width 130 height 16
paste input "[PERSON_NAME] ROTONDANI [PERSON_NAME]"
type input "[PERSON_NAME] ROTONDANI [PERSON_NAME]"
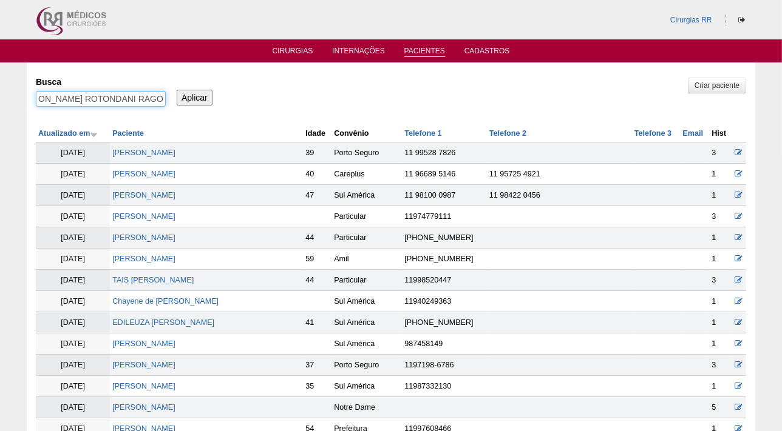
click at [177, 90] on input "Aplicar" at bounding box center [195, 98] width 36 height 16
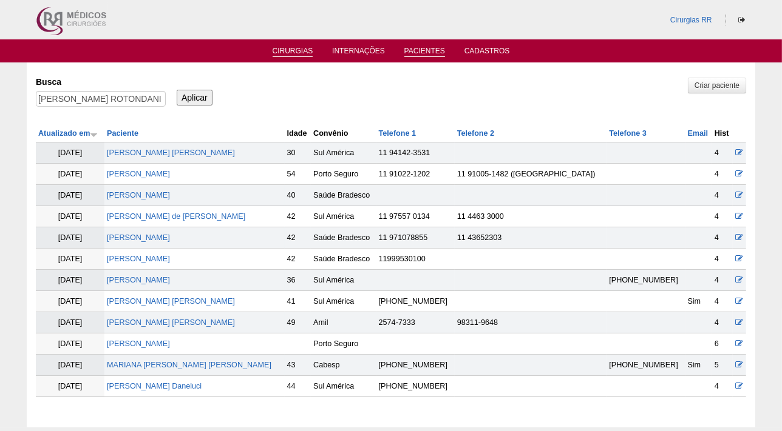
click at [303, 49] on link "Cirurgias" at bounding box center [292, 52] width 41 height 10
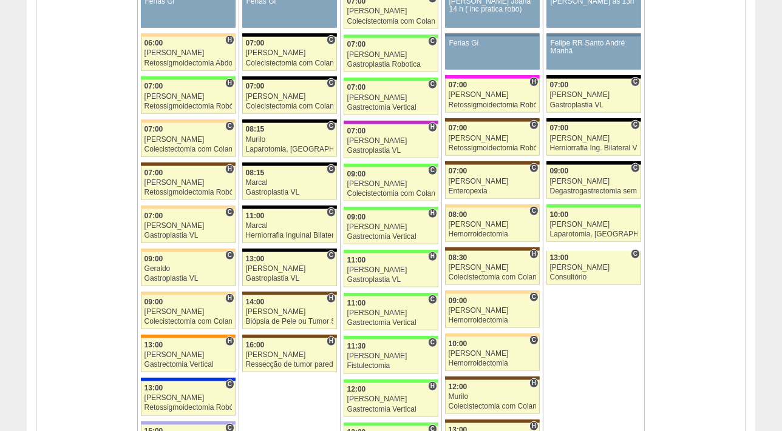
scroll to position [1482, 0]
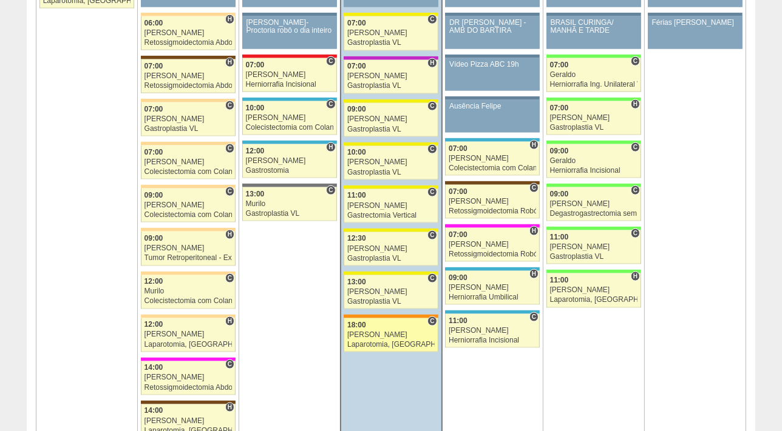
click at [394, 331] on div "[PERSON_NAME]" at bounding box center [390, 335] width 87 height 8
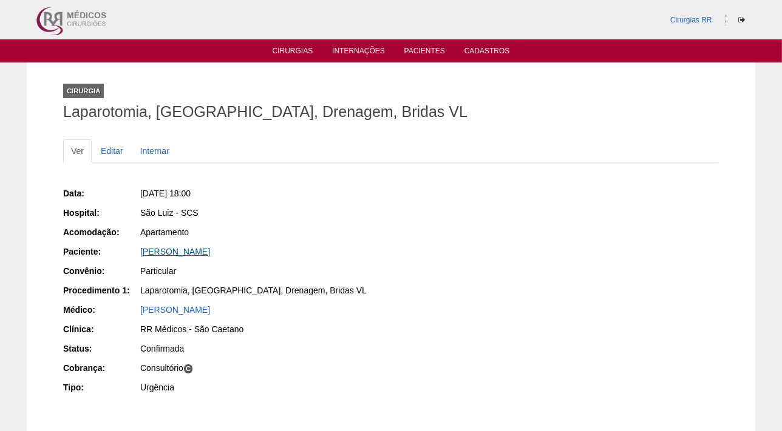
click at [190, 252] on link "Patrícia Galvão Zolin" at bounding box center [175, 252] width 70 height 10
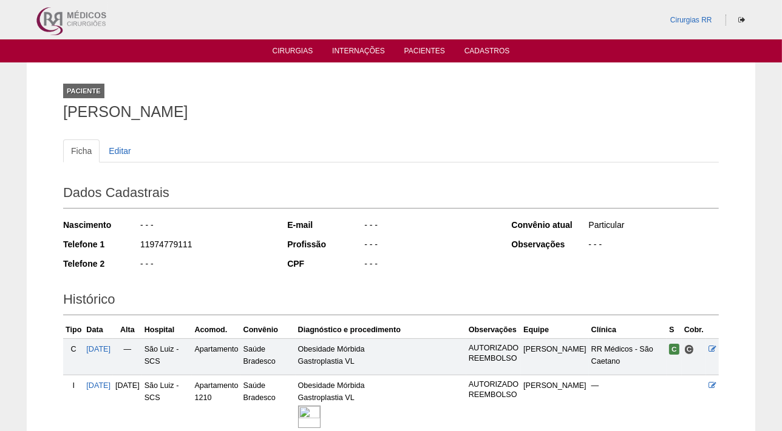
drag, startPoint x: 139, startPoint y: 113, endPoint x: 42, endPoint y: 113, distance: 96.5
click at [42, 113] on div "Paciente [PERSON_NAME] Ficha Editar Dados Cadastrais Nascimento - - - Telefone …" at bounding box center [391, 281] width 728 height 436
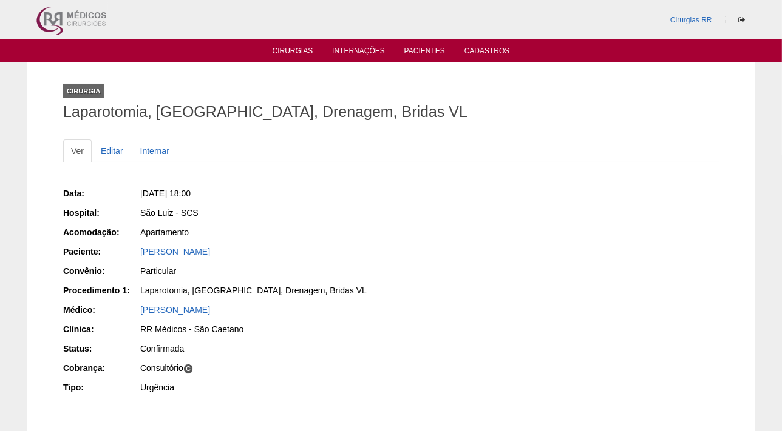
drag, startPoint x: 235, startPoint y: 252, endPoint x: 130, endPoint y: 252, distance: 104.4
click at [130, 252] on div "Paciente: [PERSON_NAME]" at bounding box center [222, 253] width 319 height 15
copy div "Paciente: [PERSON_NAME]"
click at [183, 252] on link "[PERSON_NAME]" at bounding box center [175, 252] width 70 height 10
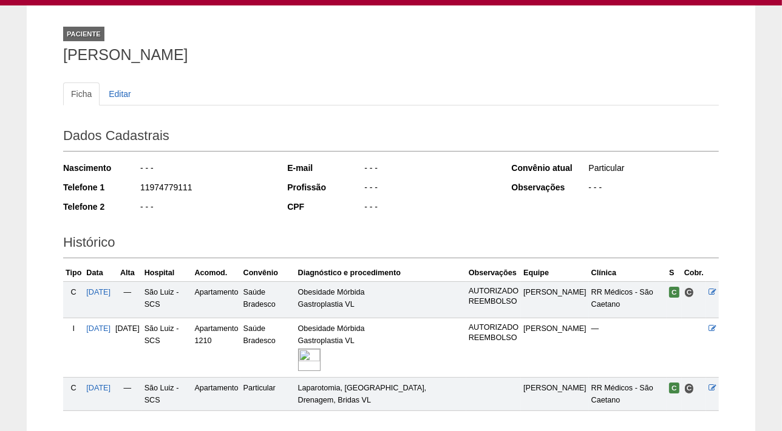
scroll to position [140, 0]
